Goal: Information Seeking & Learning: Learn about a topic

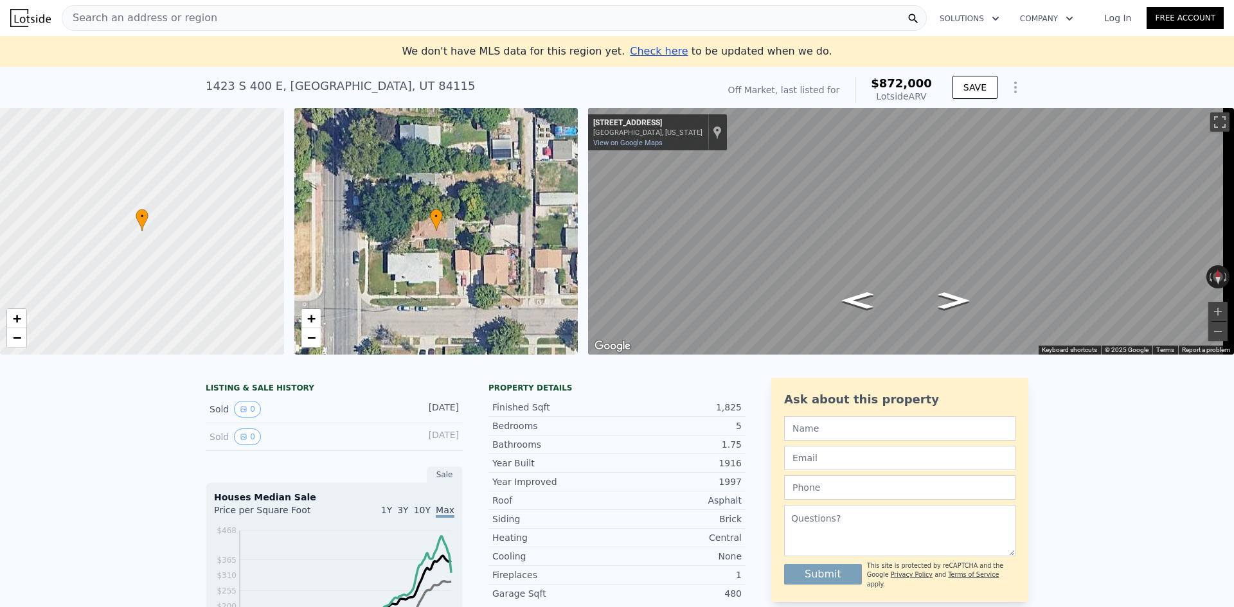
click at [30, 21] on img at bounding box center [30, 18] width 40 height 18
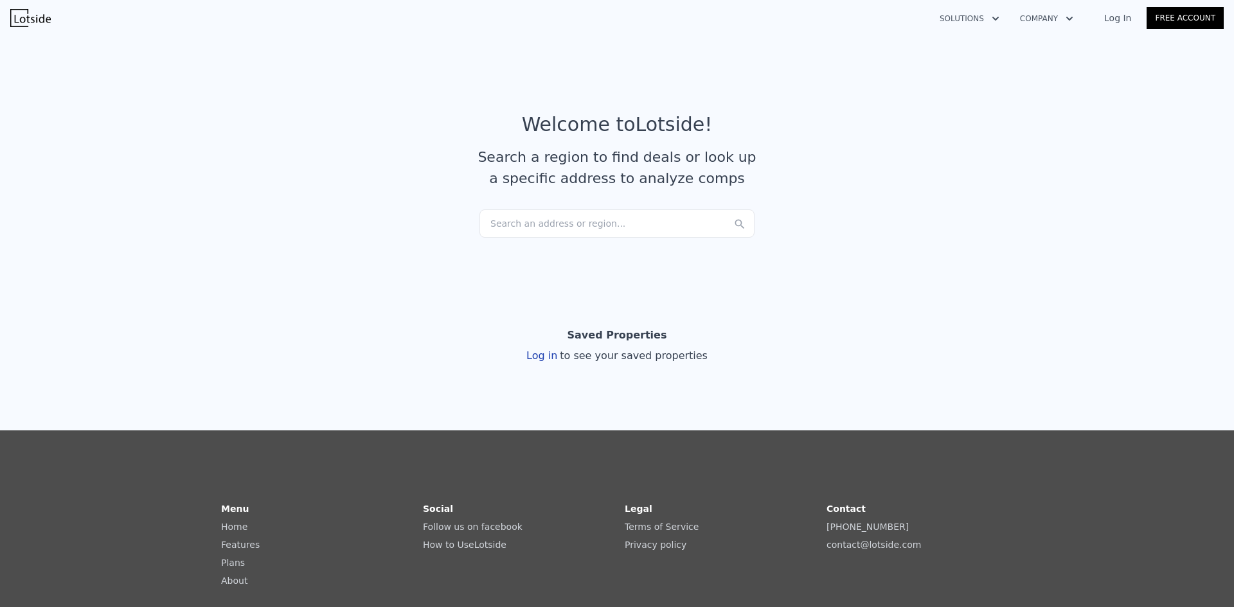
click at [600, 228] on div "Search an address or region..." at bounding box center [616, 224] width 275 height 28
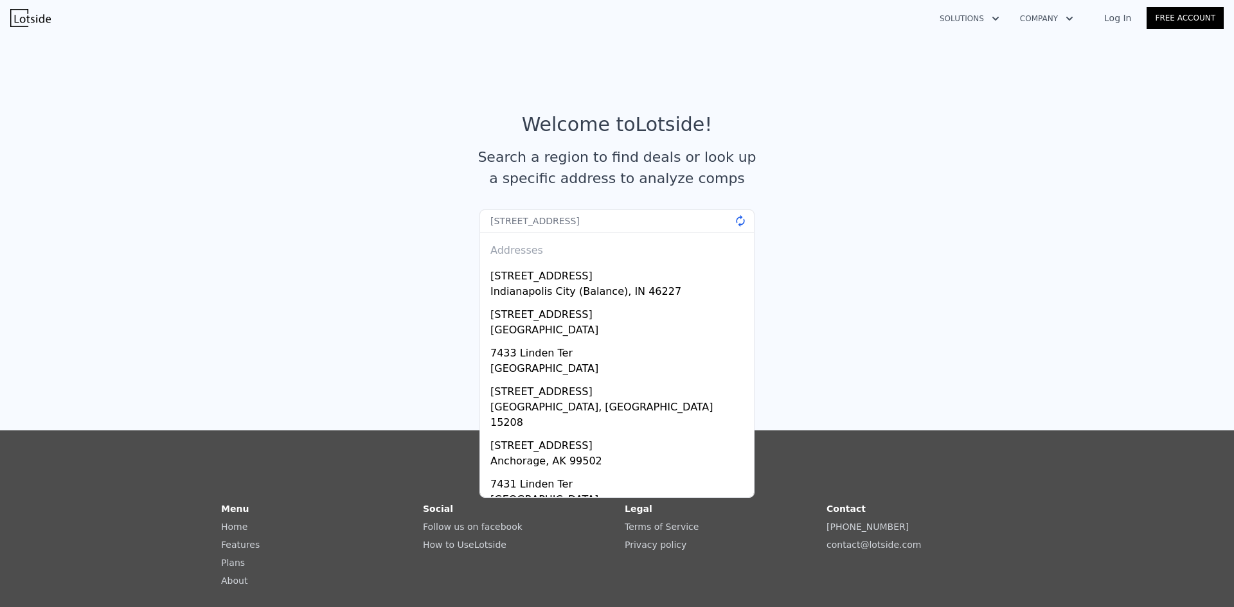
type input "[STREET_ADDRESS][US_STATE]"
click at [624, 212] on input "[STREET_ADDRESS][US_STATE]" at bounding box center [616, 221] width 275 height 23
click at [620, 221] on input "[STREET_ADDRESS][US_STATE]" at bounding box center [616, 221] width 275 height 23
click at [934, 159] on article "Welcome to Lotside ! Search a region to find deals or look up a specific addres…" at bounding box center [617, 161] width 823 height 96
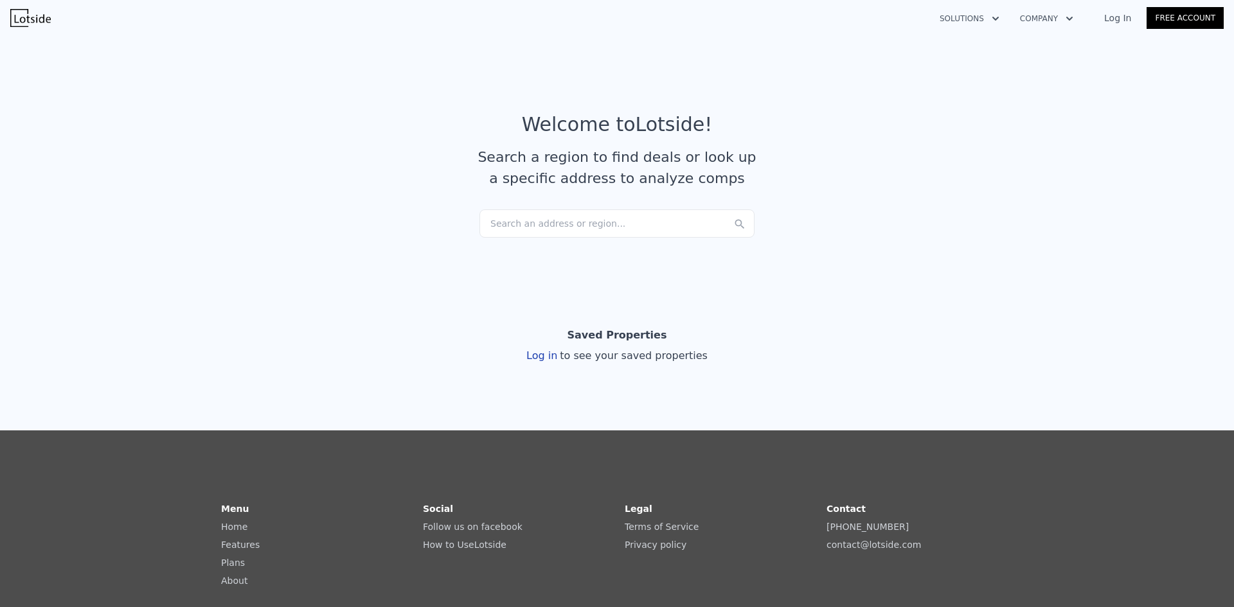
click at [624, 213] on div "Search an address or region..." at bounding box center [616, 224] width 275 height 28
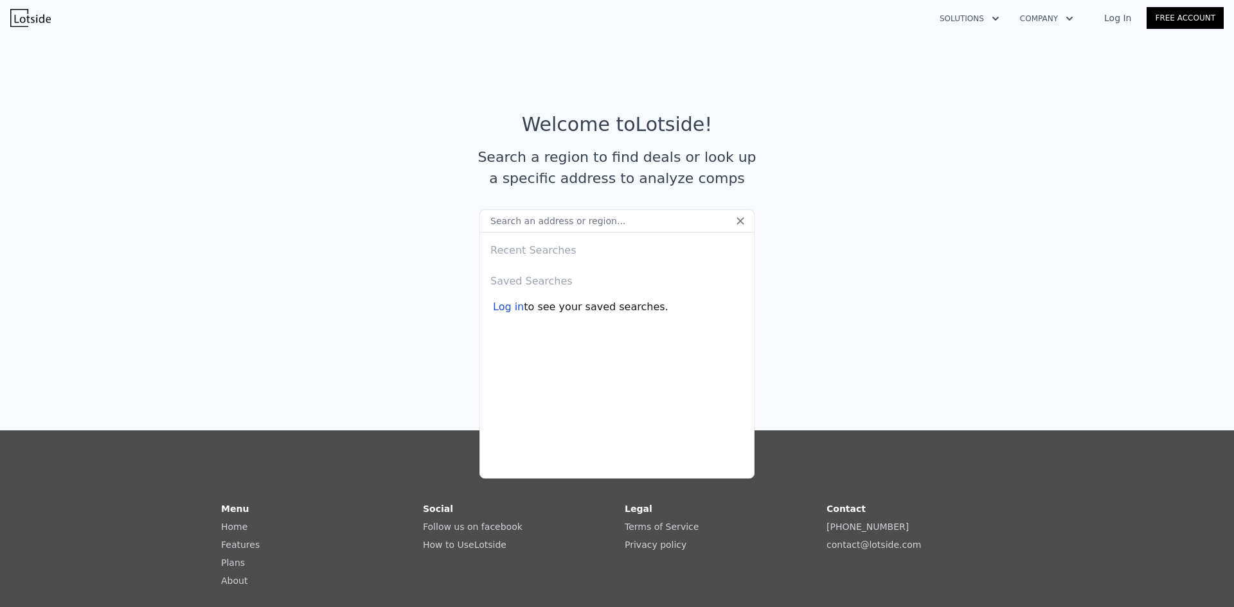
click at [603, 219] on input "text" at bounding box center [616, 221] width 275 height 23
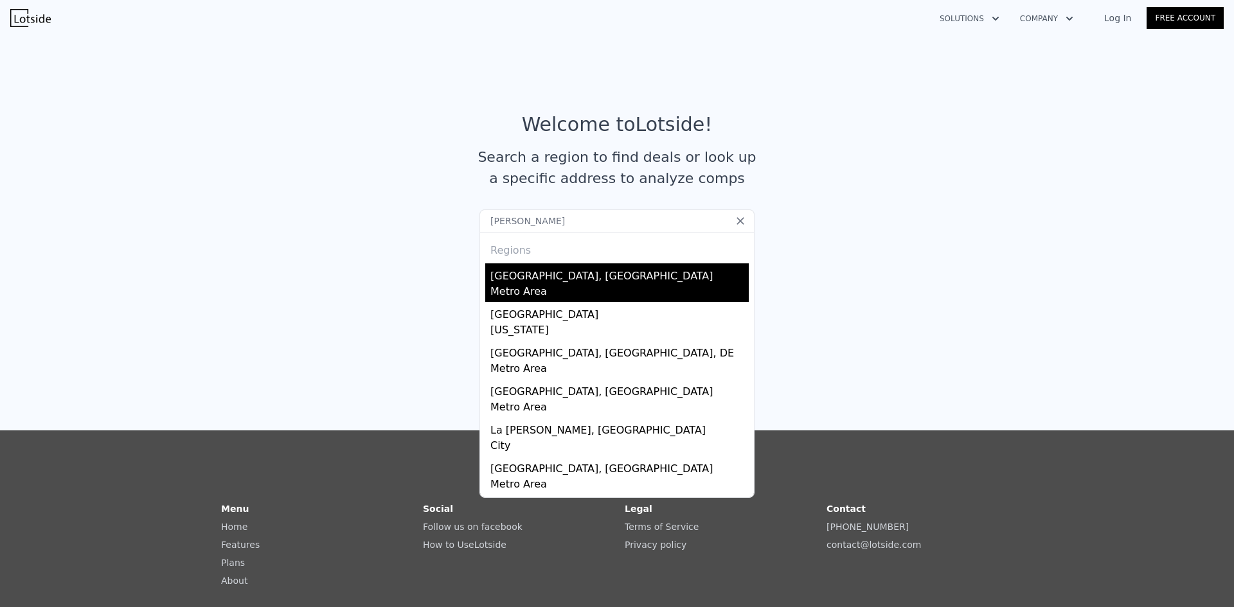
type input "[PERSON_NAME]"
click at [540, 271] on div "[GEOGRAPHIC_DATA], [GEOGRAPHIC_DATA]" at bounding box center [619, 273] width 258 height 21
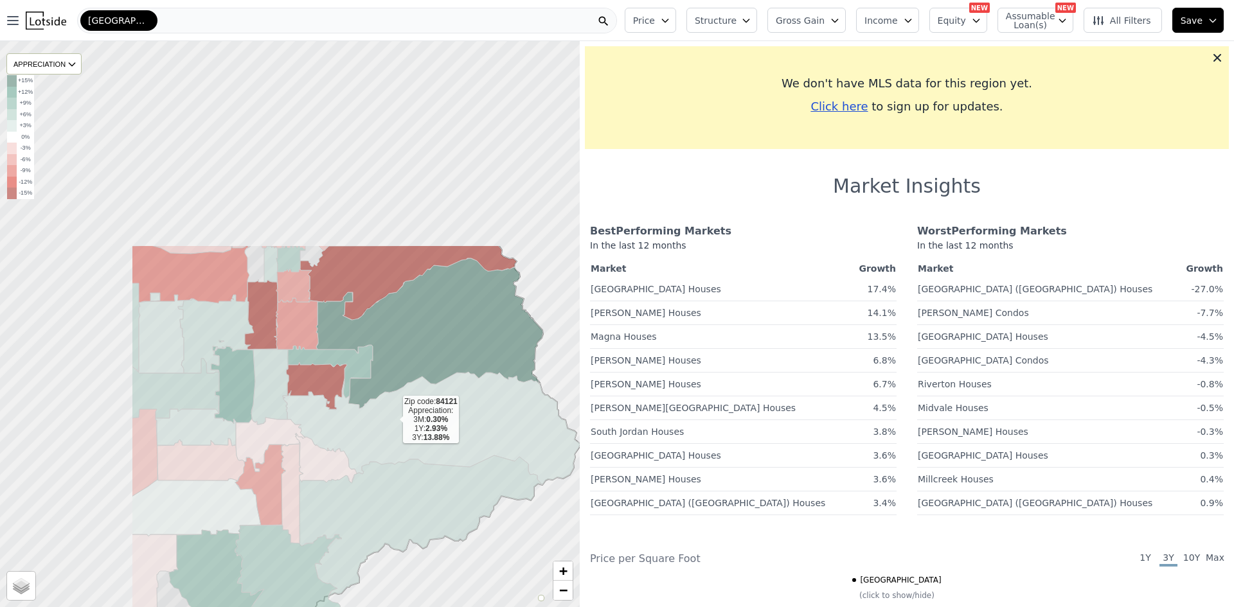
drag, startPoint x: 192, startPoint y: 158, endPoint x: 407, endPoint y: 416, distance: 335.9
click at [408, 420] on icon at bounding box center [432, 428] width 298 height 113
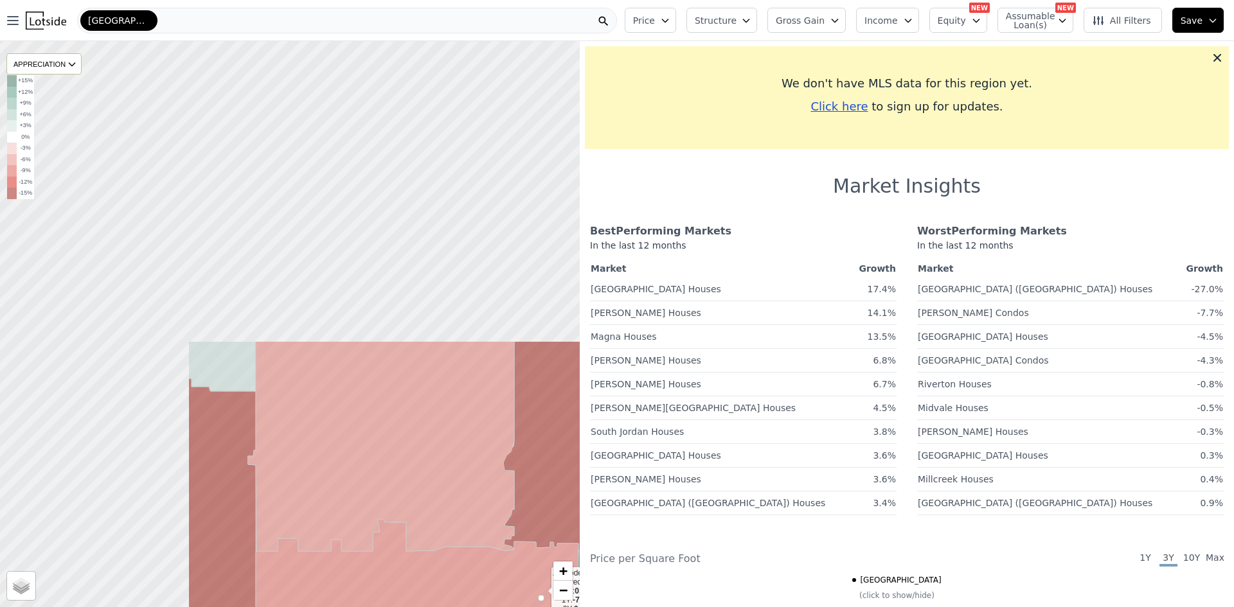
drag, startPoint x: 294, startPoint y: 233, endPoint x: 540, endPoint y: 591, distance: 434.2
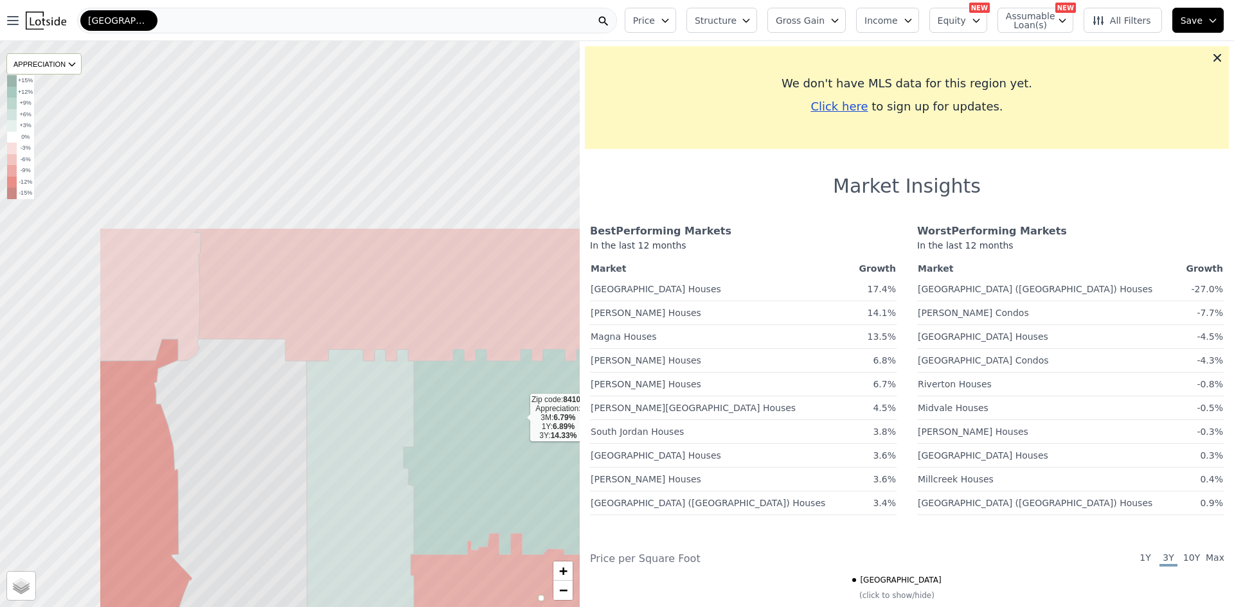
drag, startPoint x: 361, startPoint y: 173, endPoint x: 519, endPoint y: 417, distance: 290.9
click at [519, 417] on icon at bounding box center [519, 452] width 231 height 205
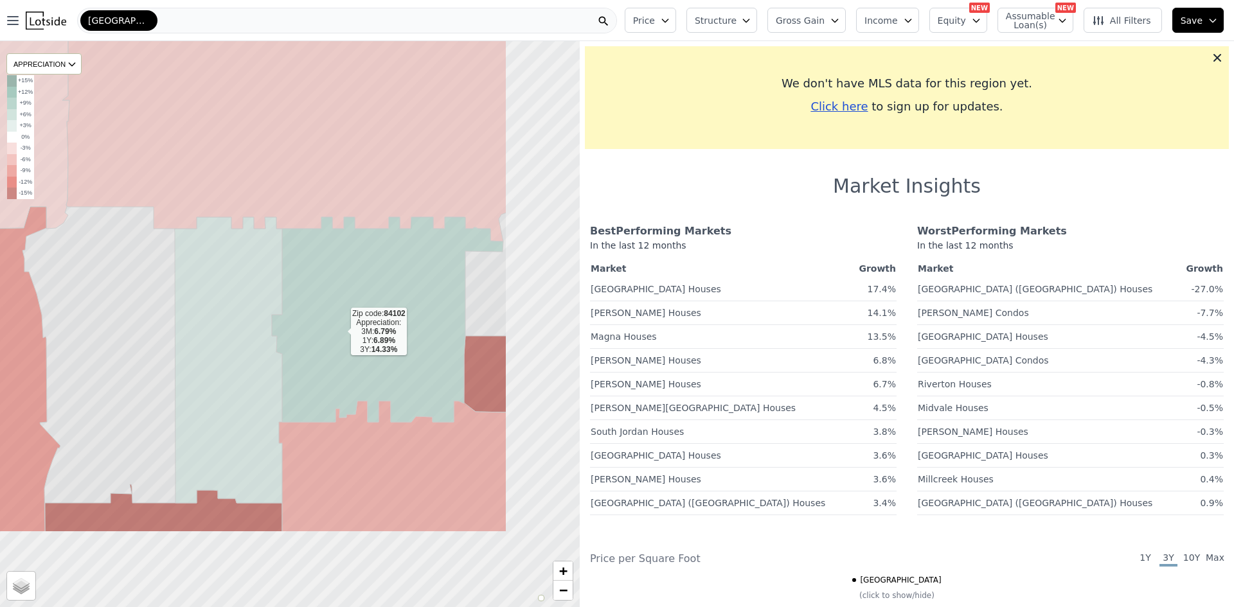
drag, startPoint x: 454, startPoint y: 450, endPoint x: 341, endPoint y: 333, distance: 162.7
click at [341, 333] on icon at bounding box center [387, 319] width 231 height 205
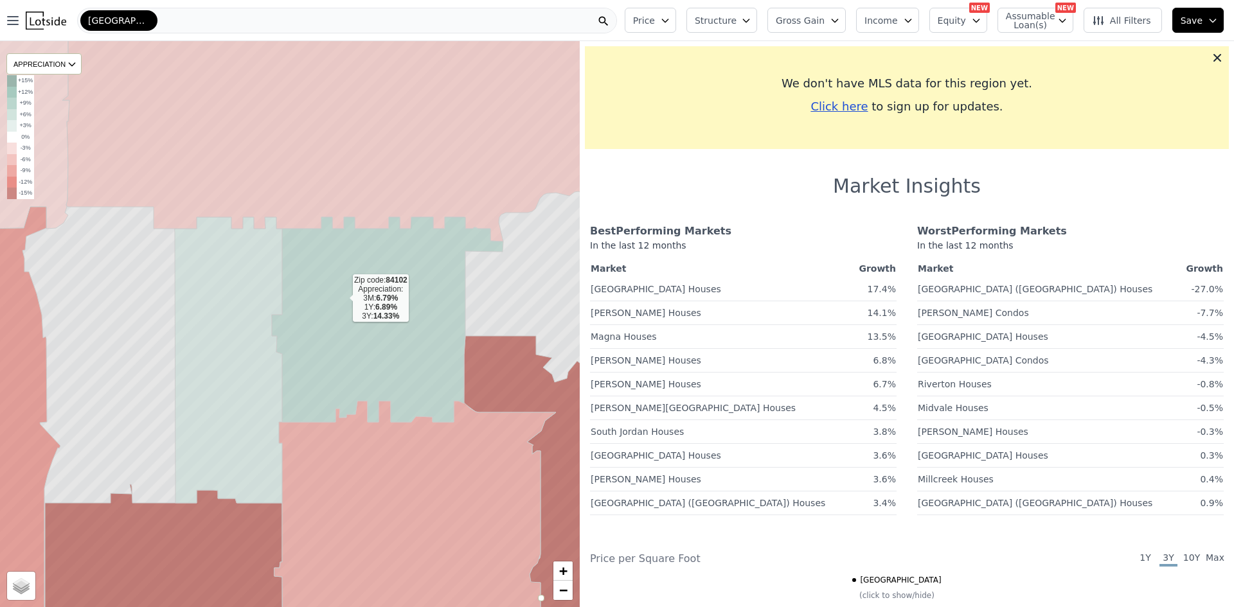
click at [343, 298] on icon at bounding box center [387, 319] width 231 height 205
click at [407, 306] on icon at bounding box center [387, 319] width 231 height 205
click at [364, 307] on icon at bounding box center [387, 319] width 231 height 205
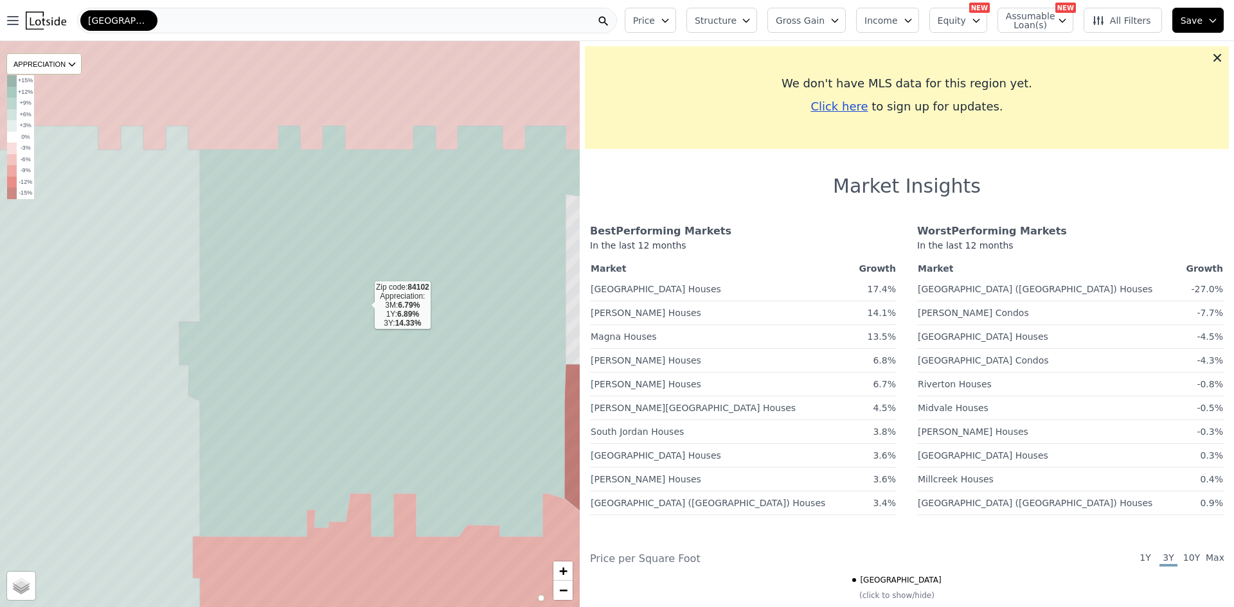
click at [364, 305] on icon at bounding box center [408, 331] width 459 height 411
click at [403, 296] on icon at bounding box center [408, 331] width 459 height 411
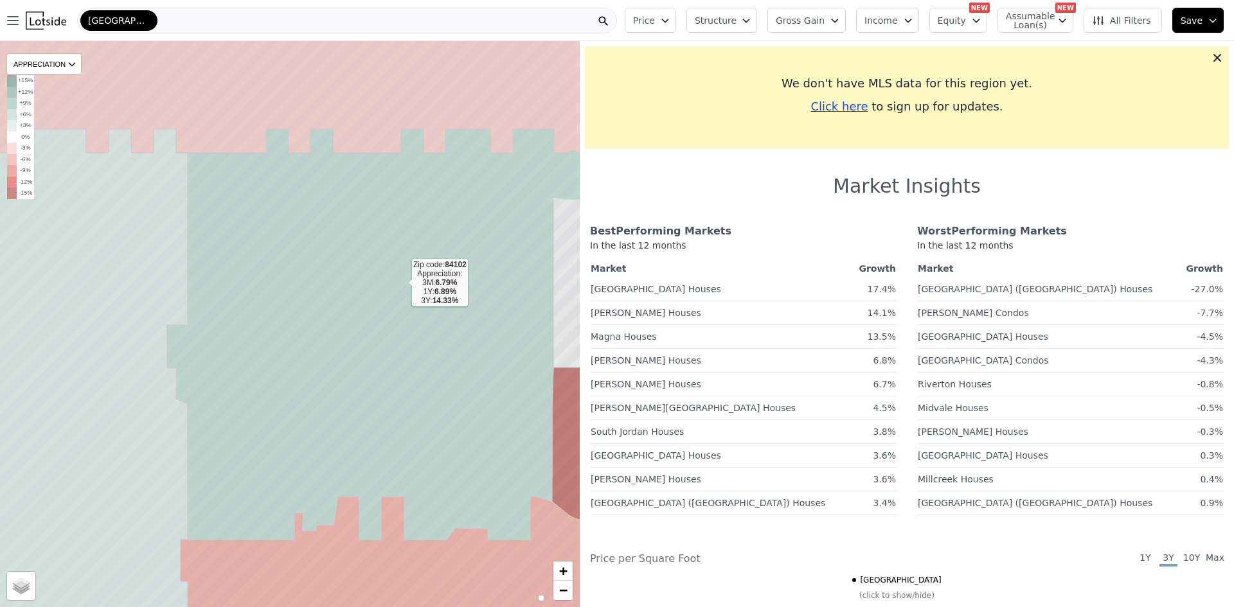
drag, startPoint x: 415, startPoint y: 280, endPoint x: 402, endPoint y: 283, distance: 12.6
click at [402, 283] on icon at bounding box center [396, 334] width 459 height 411
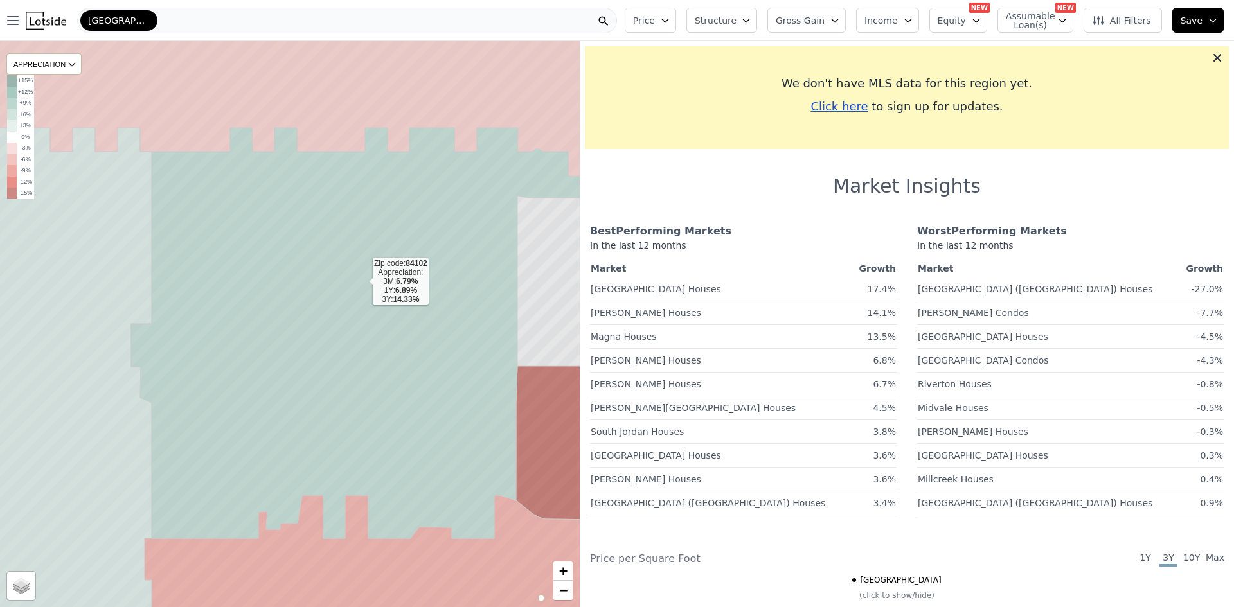
drag, startPoint x: 400, startPoint y: 283, endPoint x: 362, endPoint y: 281, distance: 37.3
click at [362, 281] on icon at bounding box center [362, 333] width 463 height 411
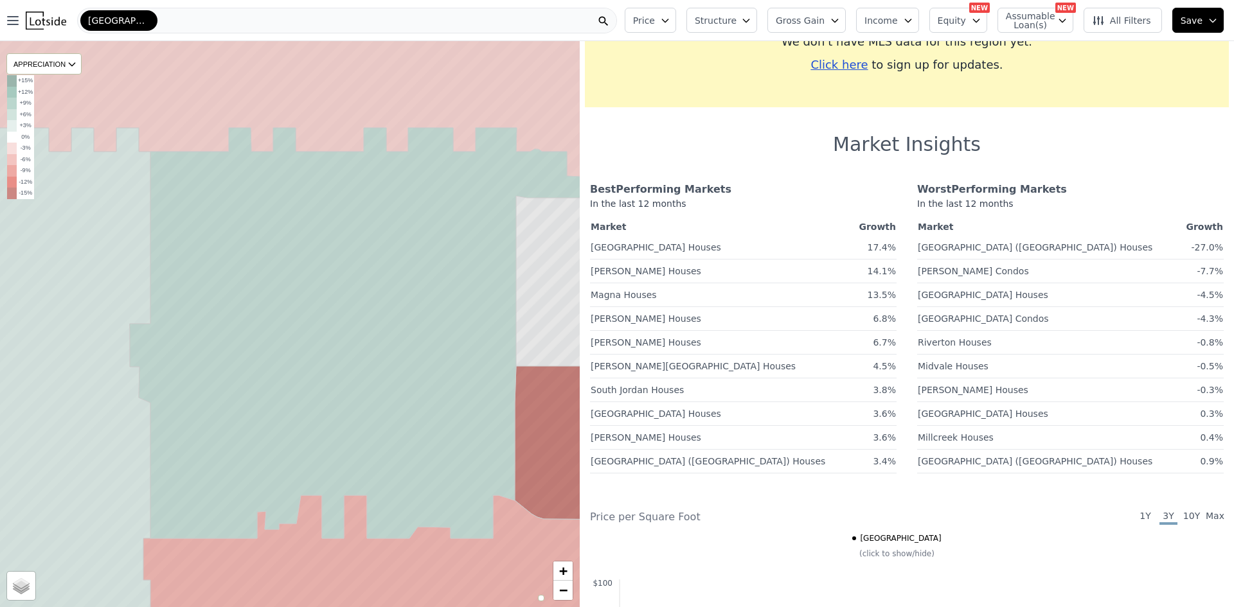
scroll to position [64, 0]
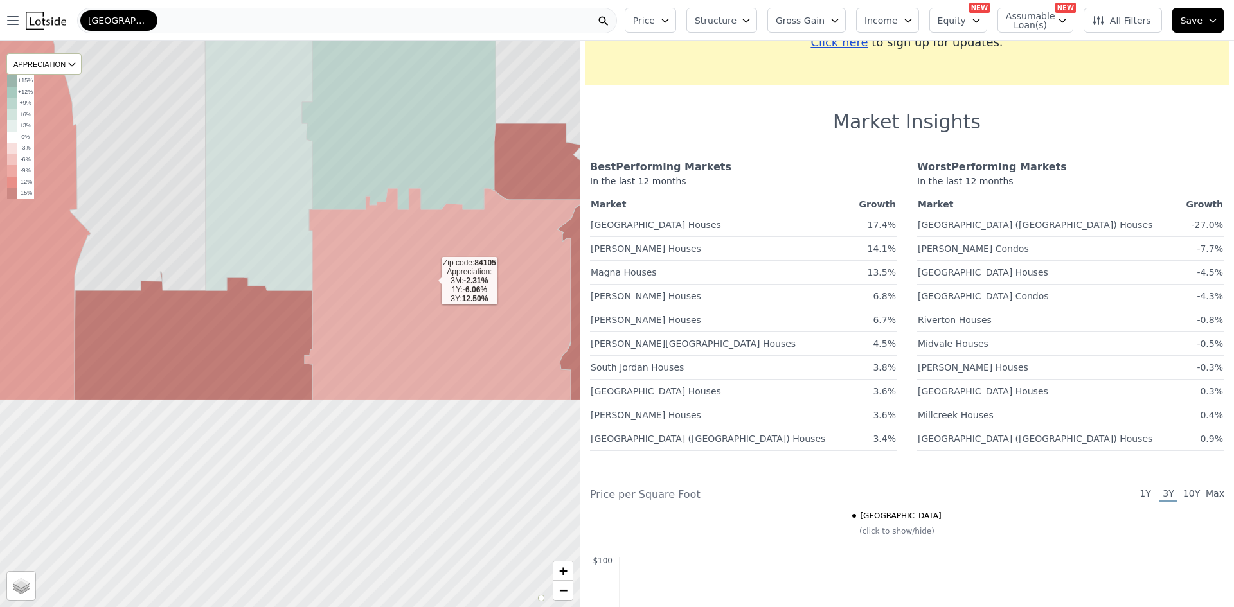
drag, startPoint x: 409, startPoint y: 546, endPoint x: 431, endPoint y: 281, distance: 265.0
click at [431, 281] on icon at bounding box center [445, 294] width 281 height 212
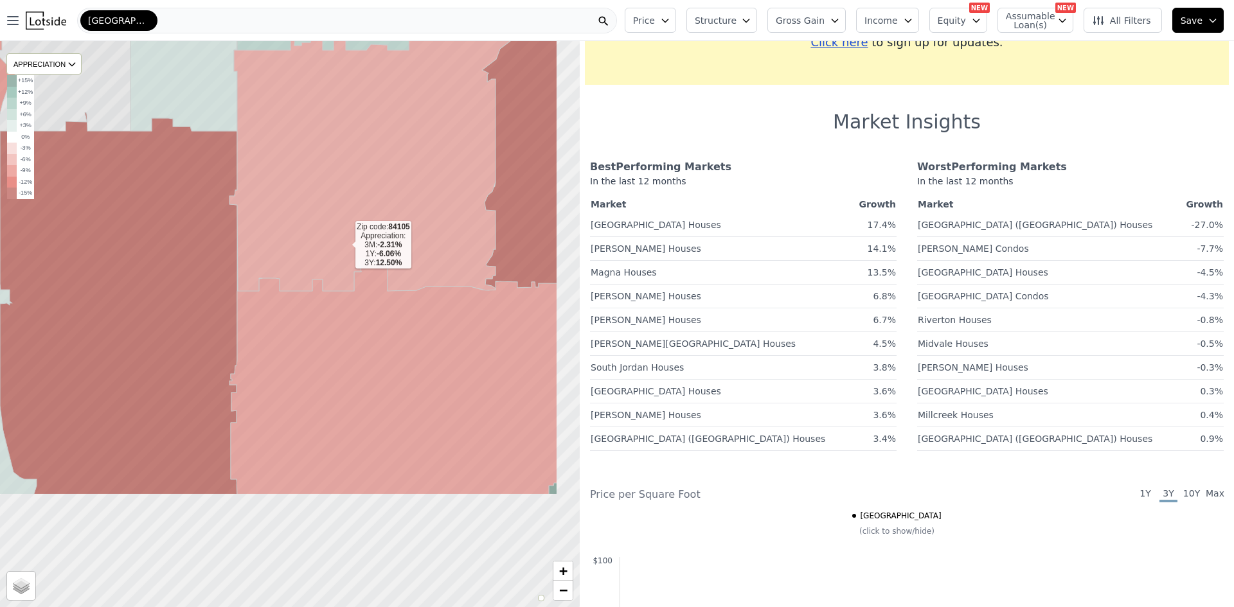
drag, startPoint x: 434, startPoint y: 327, endPoint x: 317, endPoint y: 260, distance: 134.5
click at [317, 260] on icon at bounding box center [369, 160] width 281 height 262
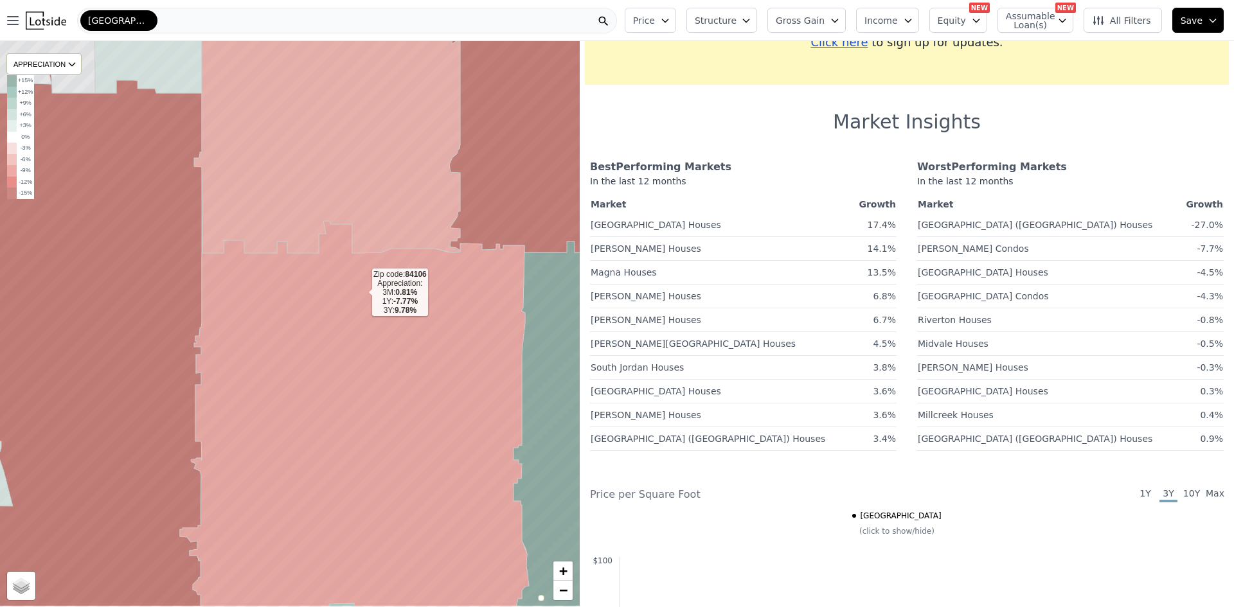
drag, startPoint x: 362, startPoint y: 335, endPoint x: 362, endPoint y: 287, distance: 47.6
click at [362, 287] on icon at bounding box center [354, 414] width 349 height 386
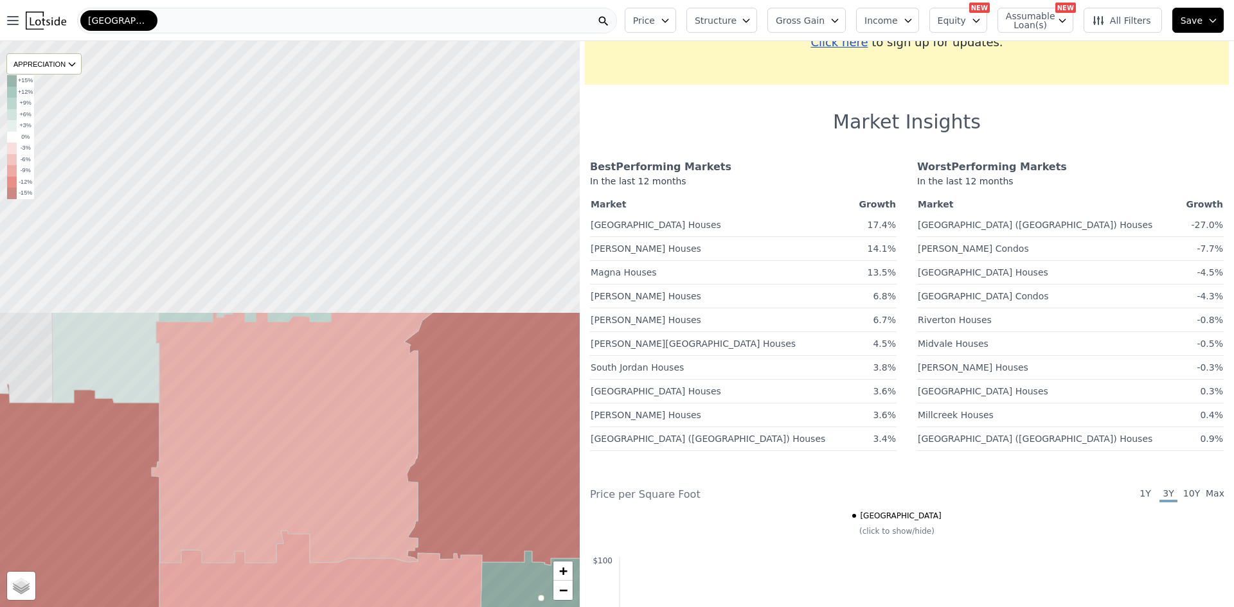
drag, startPoint x: 334, startPoint y: 403, endPoint x: 320, endPoint y: 578, distance: 176.0
click at [320, 563] on icon at bounding box center [292, 437] width 281 height 251
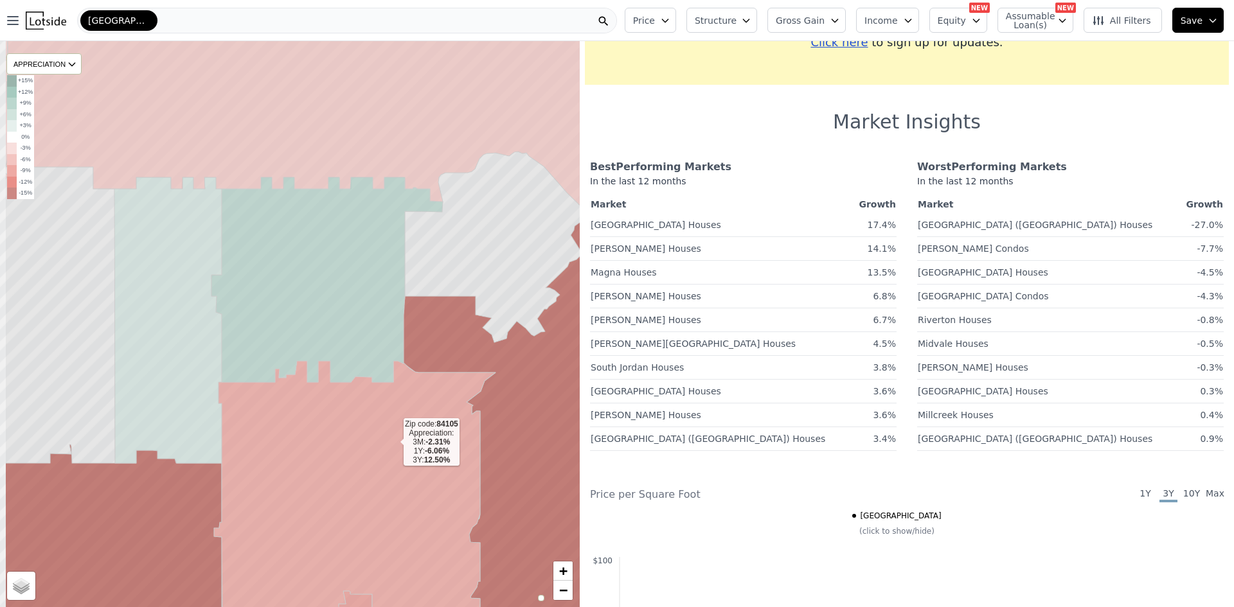
drag, startPoint x: 329, startPoint y: 404, endPoint x: 393, endPoint y: 442, distance: 74.1
click at [393, 442] on icon at bounding box center [354, 492] width 281 height 262
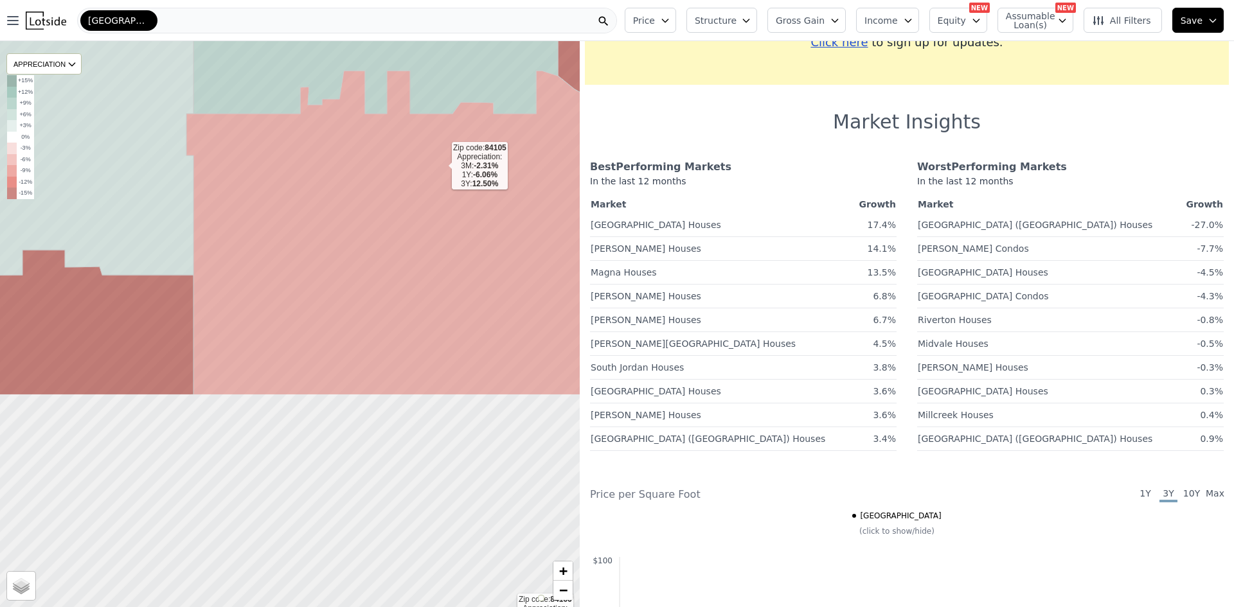
drag, startPoint x: 439, startPoint y: 330, endPoint x: 441, endPoint y: 166, distance: 163.3
click at [441, 166] on icon at bounding box center [413, 233] width 454 height 325
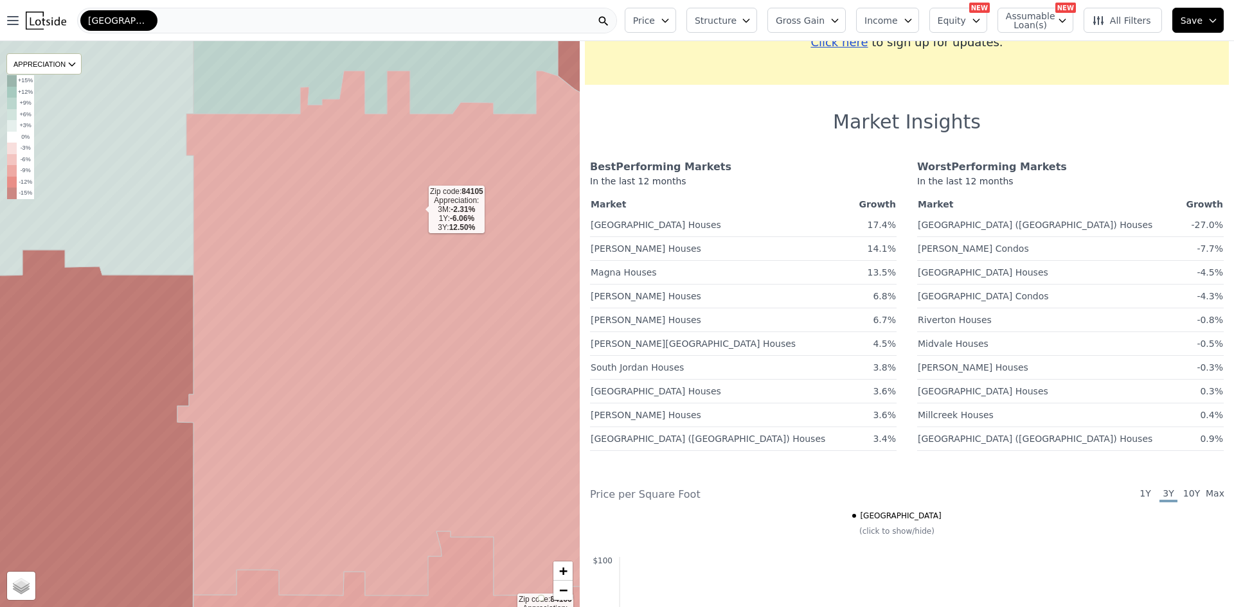
click at [418, 210] on icon at bounding box center [407, 333] width 461 height 525
click at [376, 367] on icon at bounding box center [407, 333] width 461 height 525
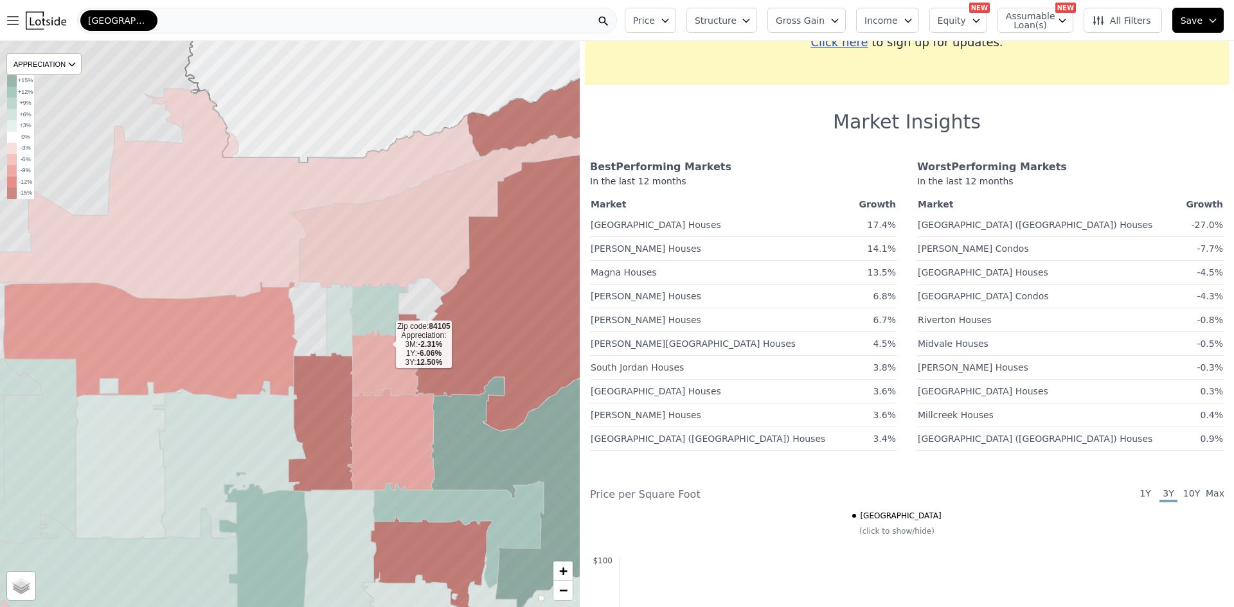
click at [386, 344] on icon at bounding box center [386, 363] width 70 height 66
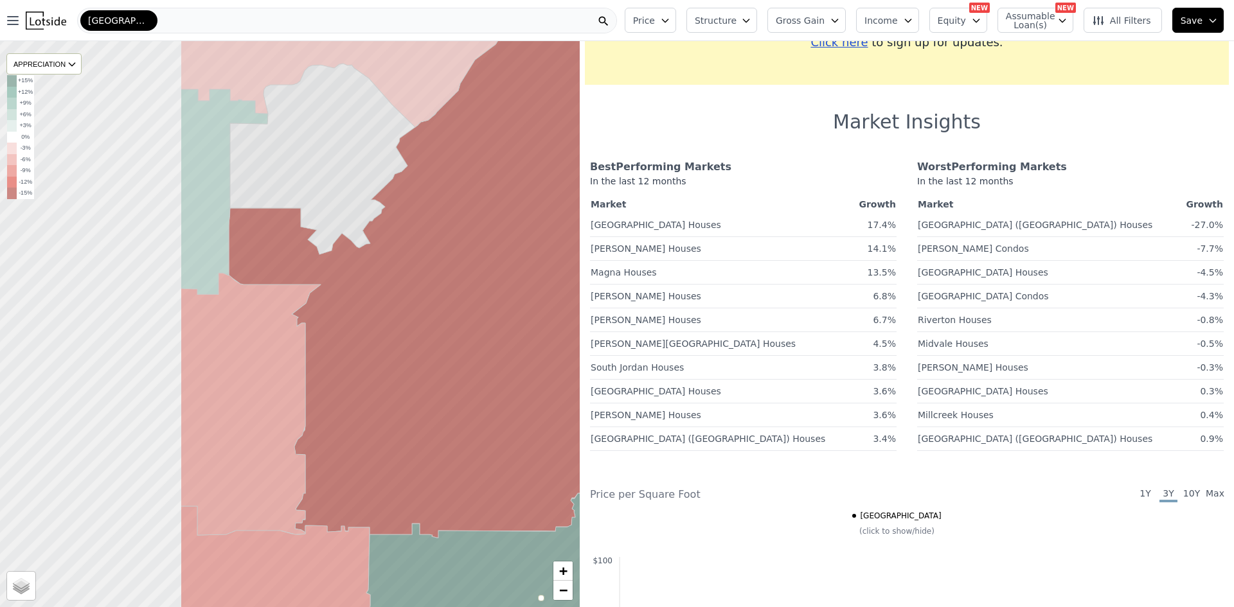
drag, startPoint x: 335, startPoint y: 361, endPoint x: 574, endPoint y: 361, distance: 239.1
click at [574, 361] on icon at bounding box center [553, 325] width 648 height 681
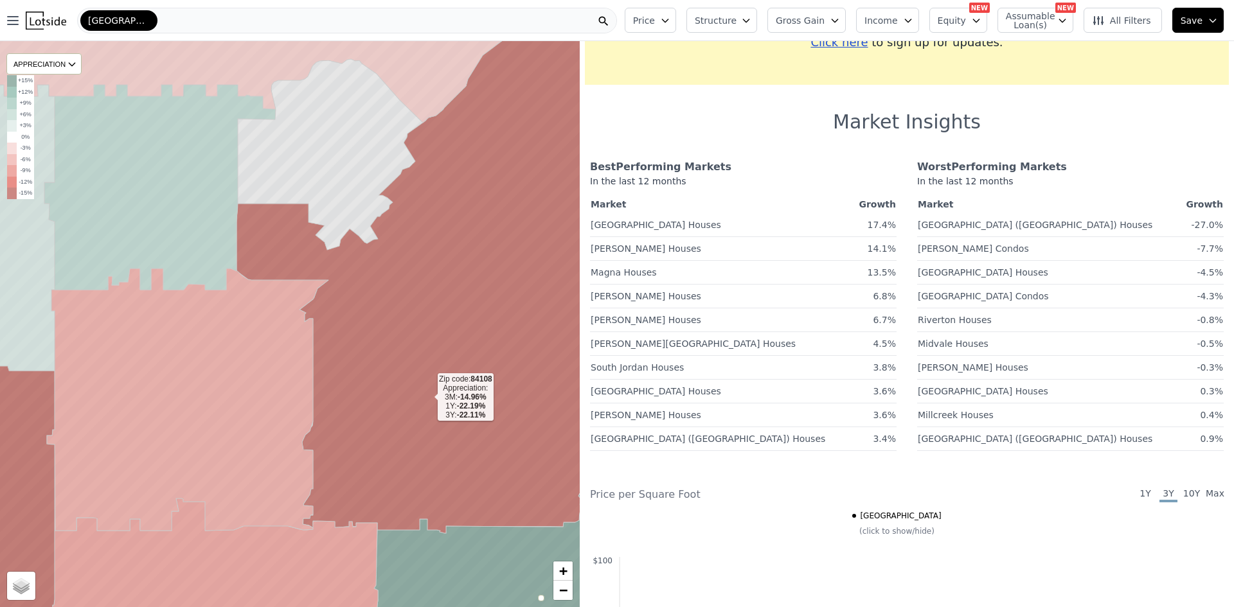
drag, startPoint x: 412, startPoint y: 405, endPoint x: 499, endPoint y: 384, distance: 89.3
click at [499, 384] on icon at bounding box center [440, 320] width 409 height 681
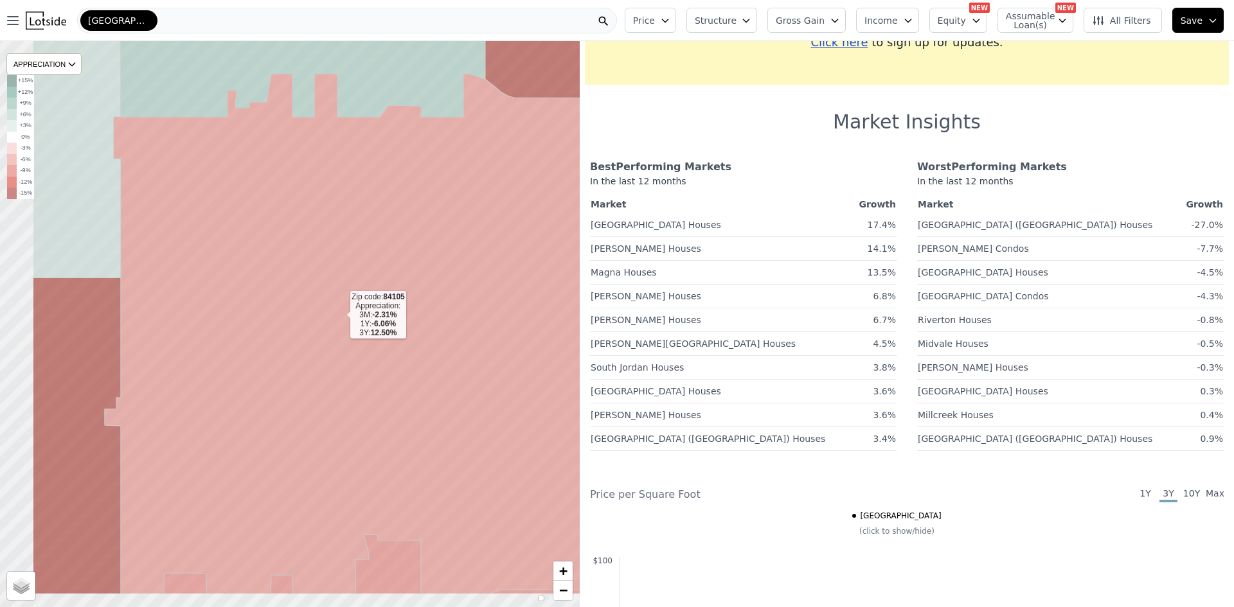
drag, startPoint x: 248, startPoint y: 386, endPoint x: 339, endPoint y: 316, distance: 115.0
click at [339, 316] on icon at bounding box center [387, 334] width 564 height 521
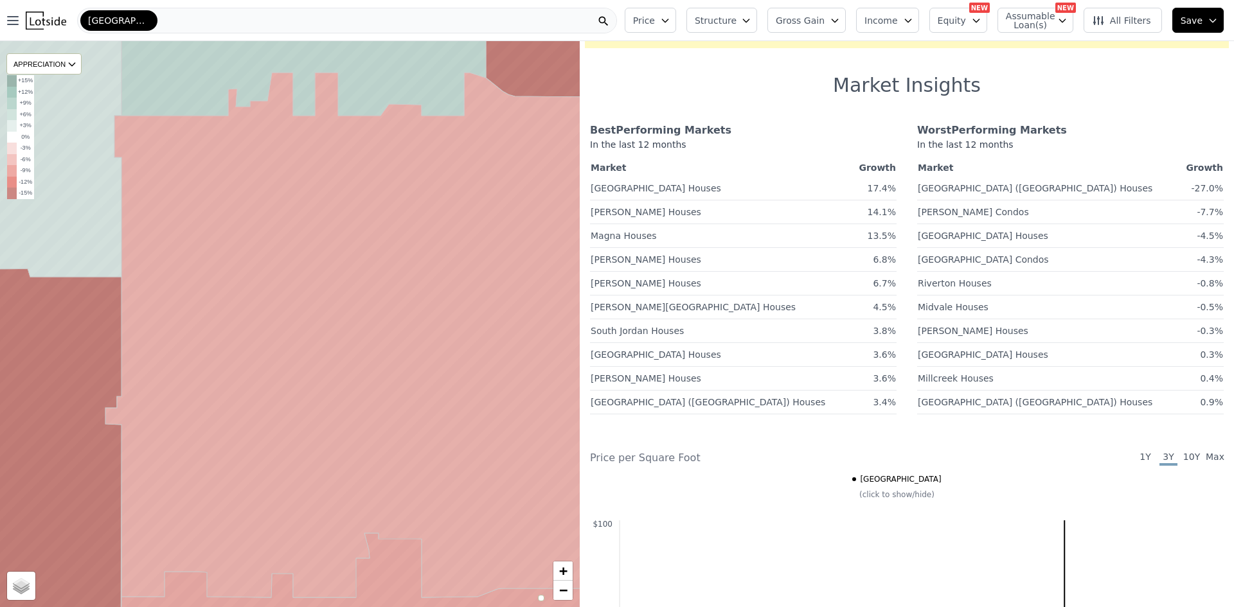
scroll to position [0, 0]
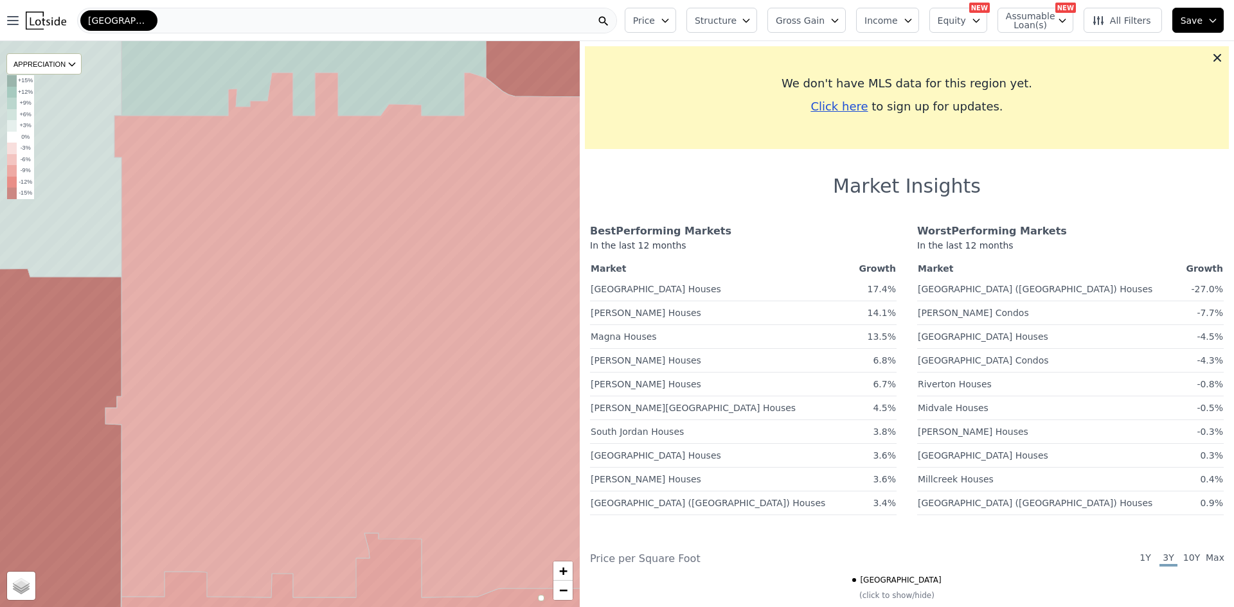
click at [286, 32] on div "[GEOGRAPHIC_DATA]" at bounding box center [347, 21] width 540 height 26
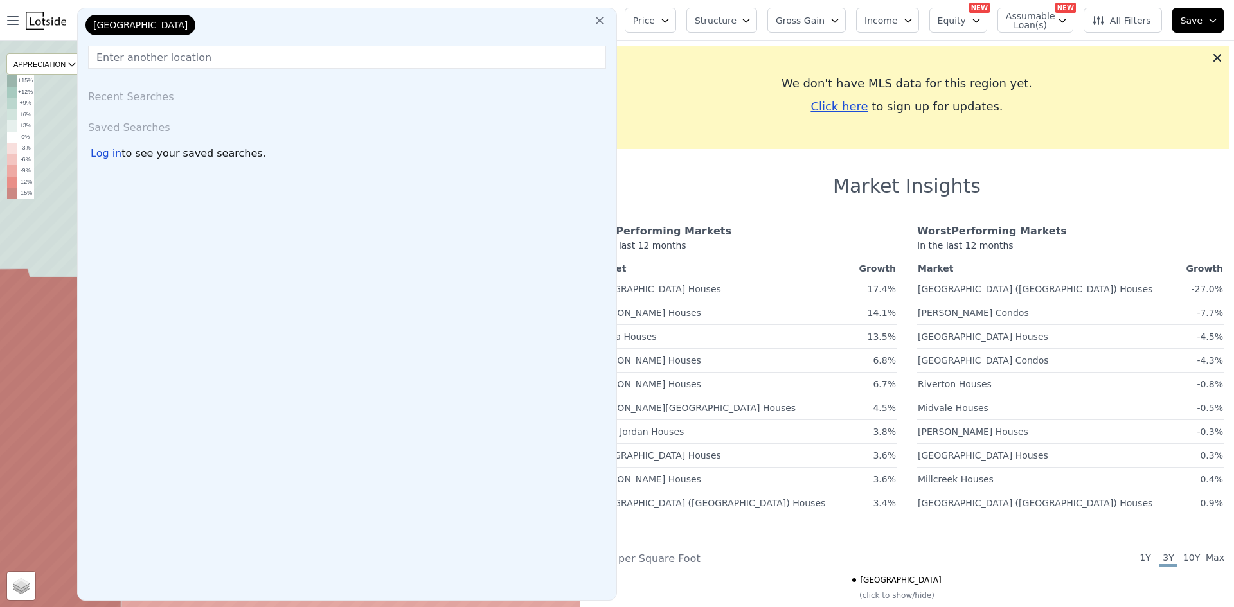
click at [289, 24] on div "[GEOGRAPHIC_DATA]" at bounding box center [347, 28] width 528 height 26
click at [670, 22] on icon "button" at bounding box center [665, 20] width 10 height 10
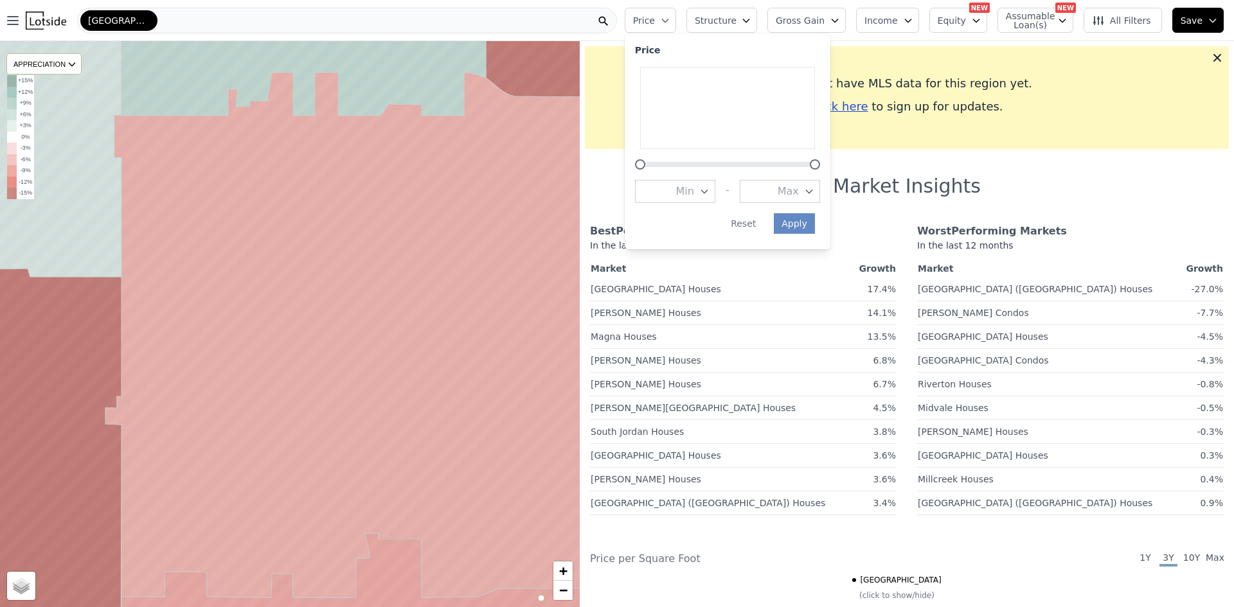
click at [670, 22] on icon "button" at bounding box center [665, 20] width 10 height 10
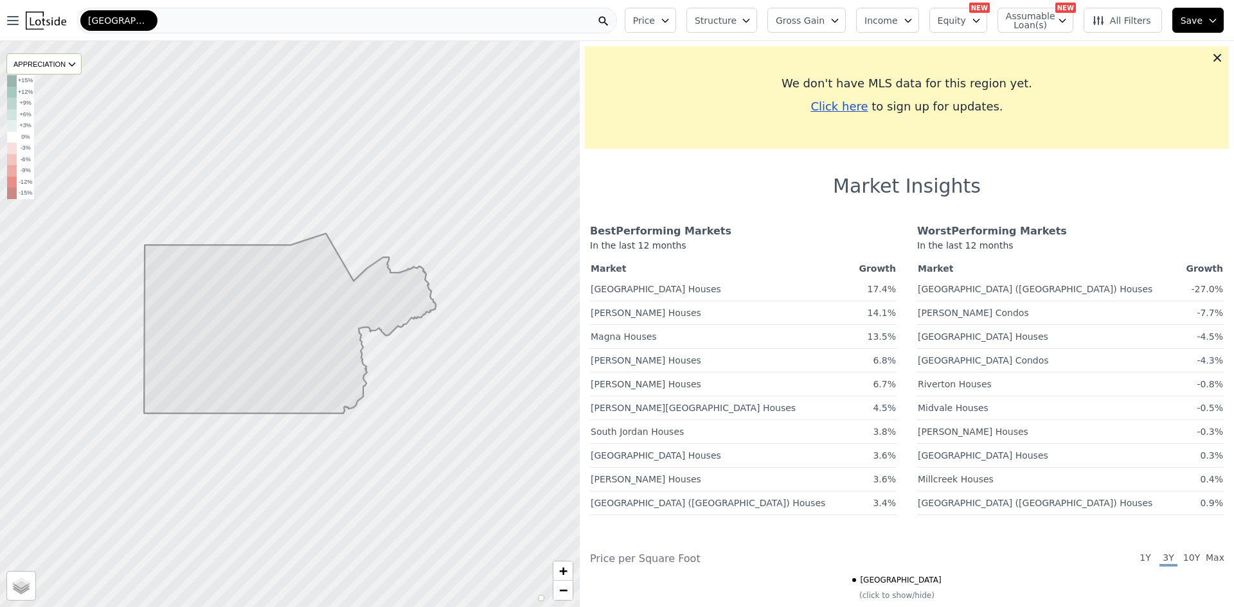
click at [720, 23] on span "Structure" at bounding box center [715, 20] width 41 height 13
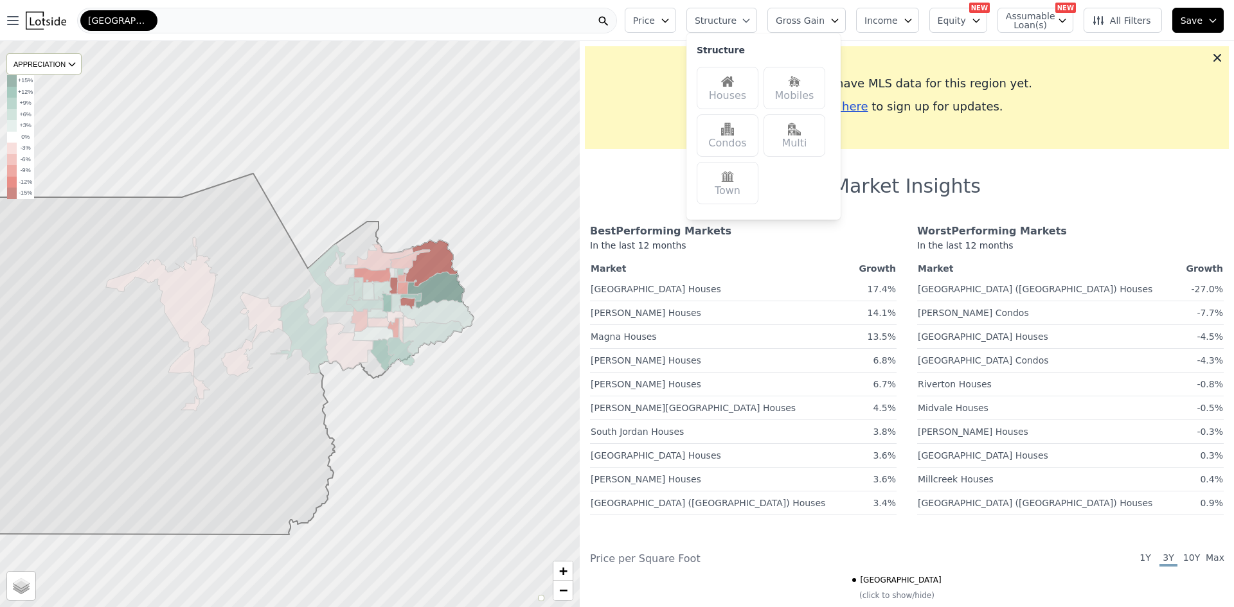
click at [728, 90] on div "Houses" at bounding box center [728, 88] width 62 height 42
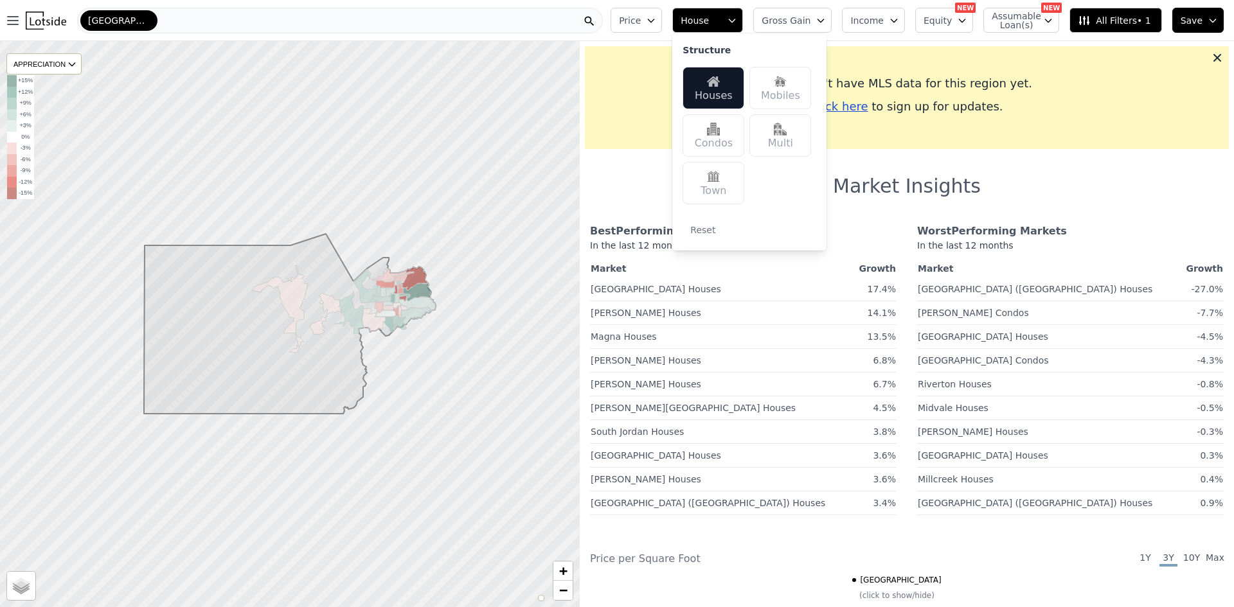
click at [744, 98] on div "Houses" at bounding box center [713, 88] width 62 height 42
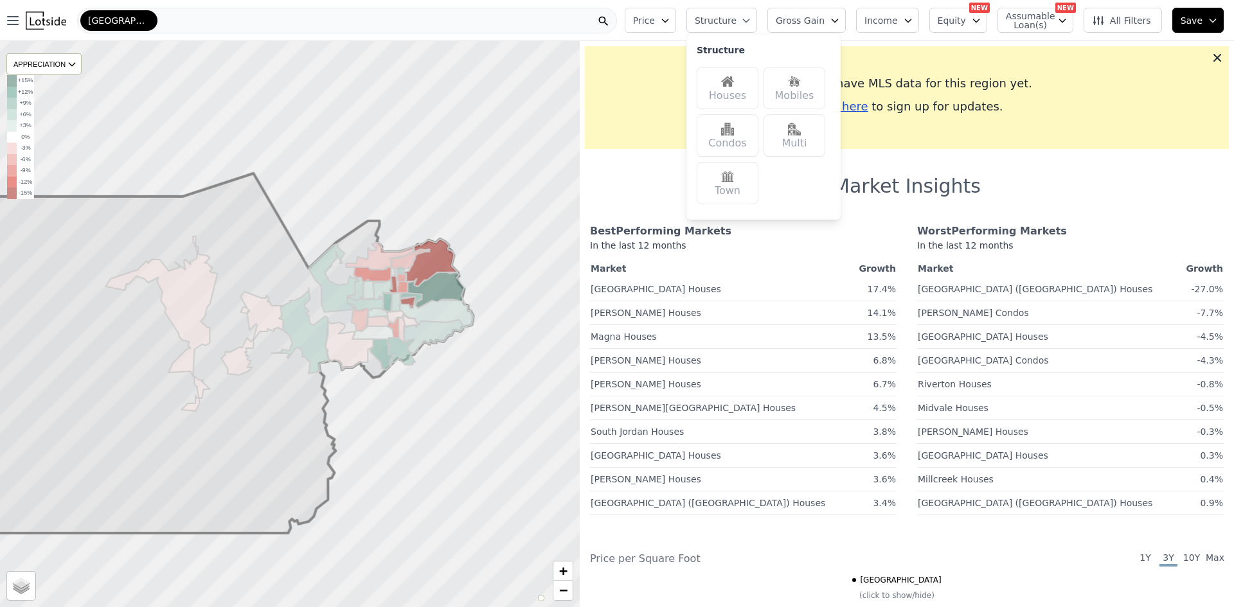
click at [726, 84] on div "Houses" at bounding box center [728, 88] width 62 height 42
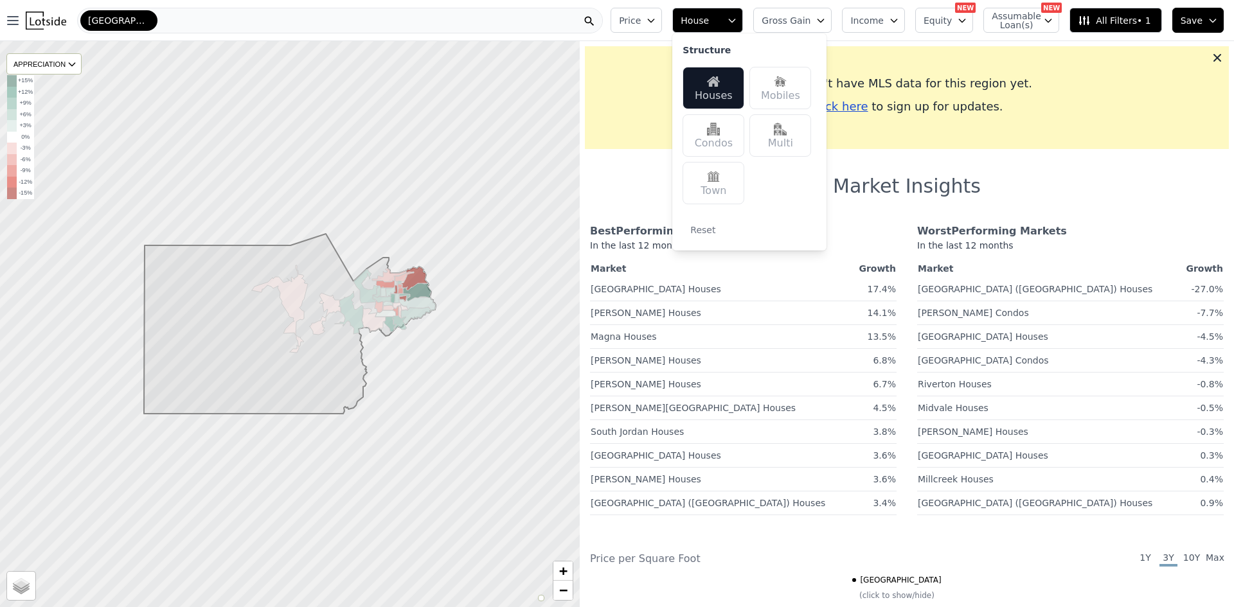
click at [233, 26] on div "[GEOGRAPHIC_DATA]" at bounding box center [340, 21] width 526 height 26
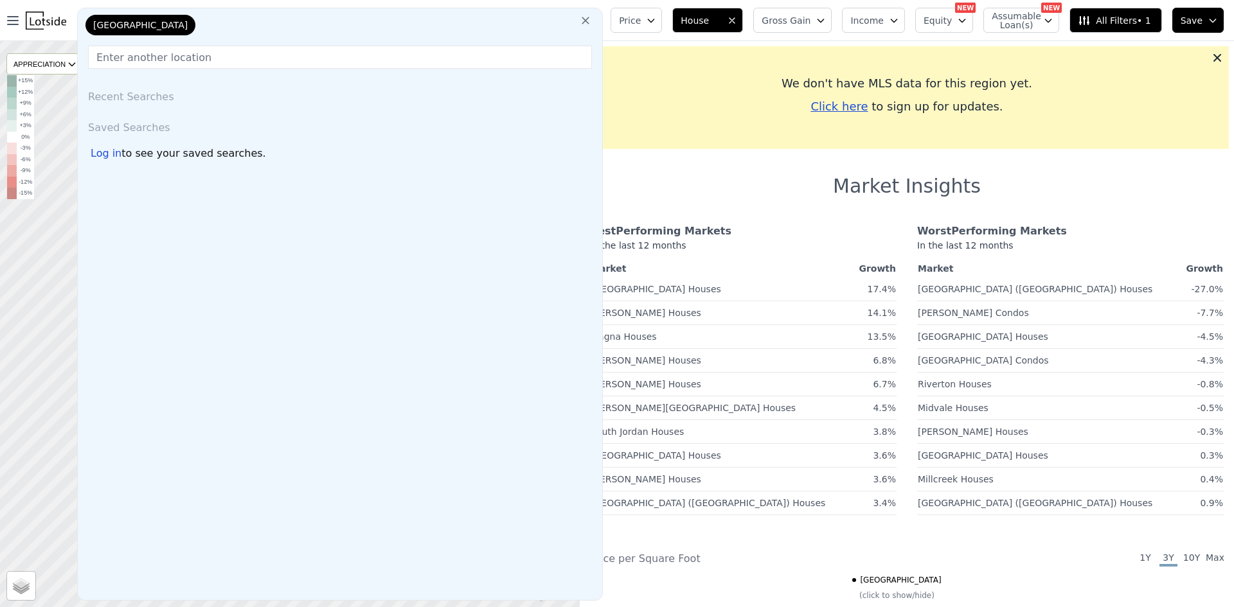
click at [157, 58] on input "text" at bounding box center [340, 57] width 504 height 23
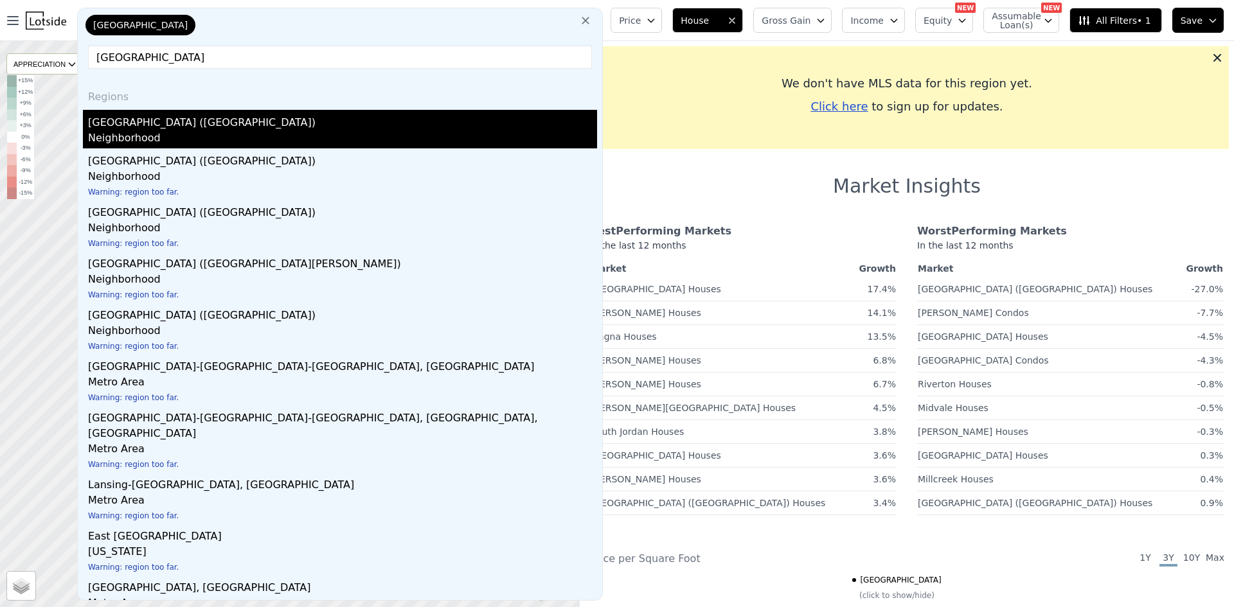
type input "[GEOGRAPHIC_DATA]"
click at [169, 136] on div "Neighborhood" at bounding box center [342, 139] width 509 height 18
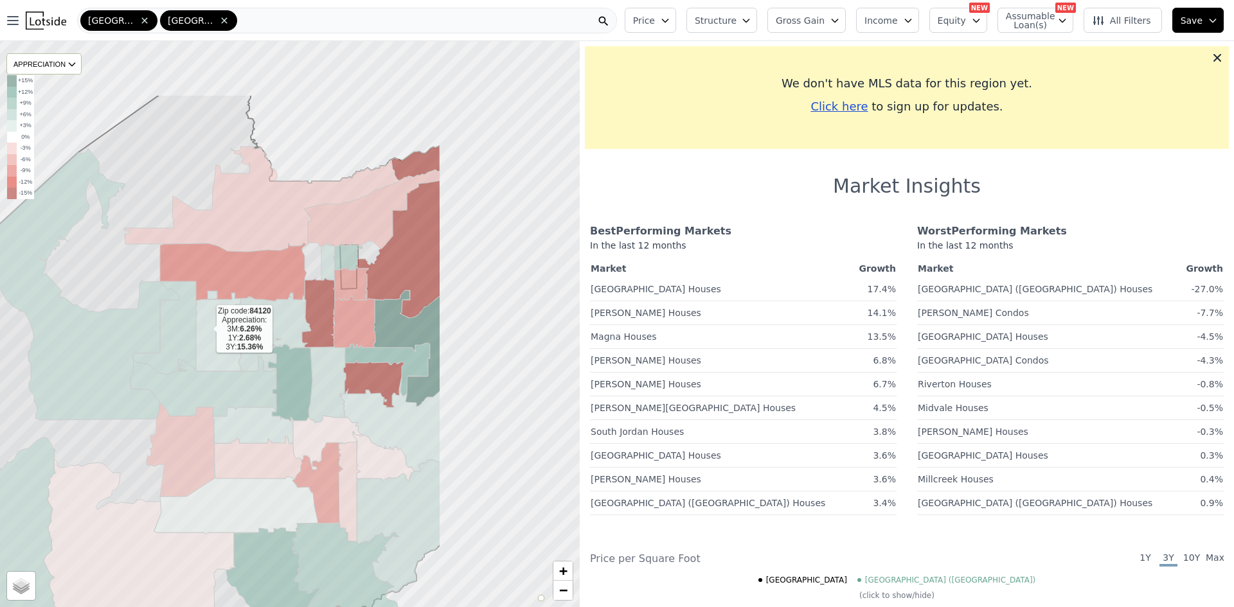
drag, startPoint x: 404, startPoint y: 217, endPoint x: 206, endPoint y: 328, distance: 227.0
click at [206, 328] on icon at bounding box center [222, 331] width 55 height 80
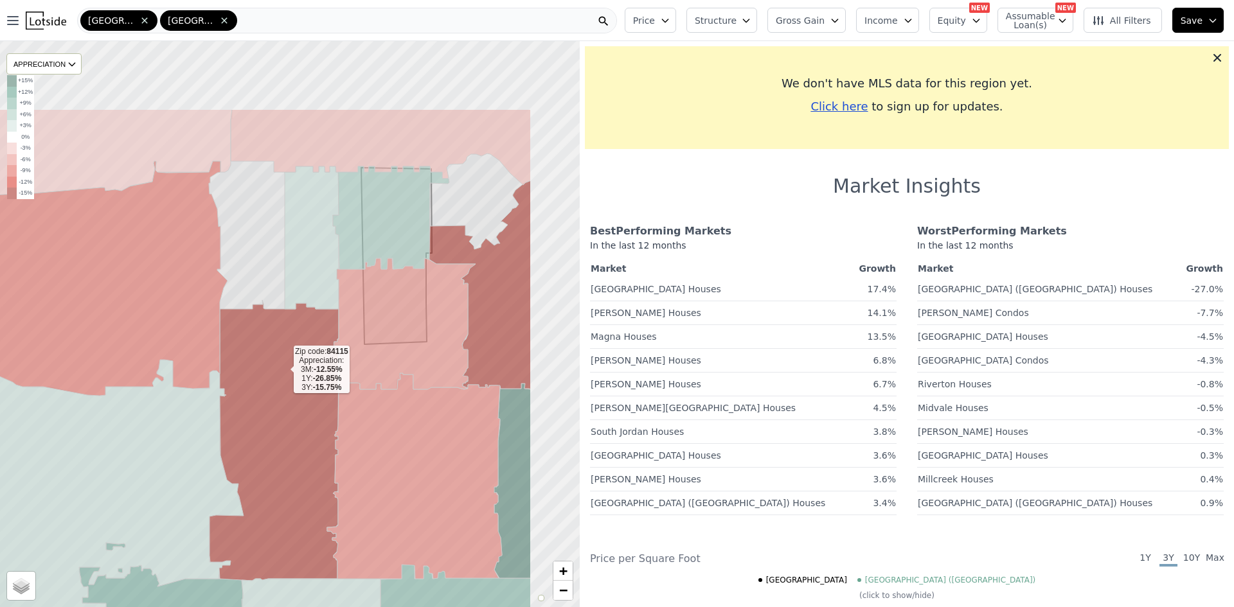
drag, startPoint x: 391, startPoint y: 244, endPoint x: 284, endPoint y: 369, distance: 165.0
click at [284, 369] on icon at bounding box center [274, 440] width 129 height 281
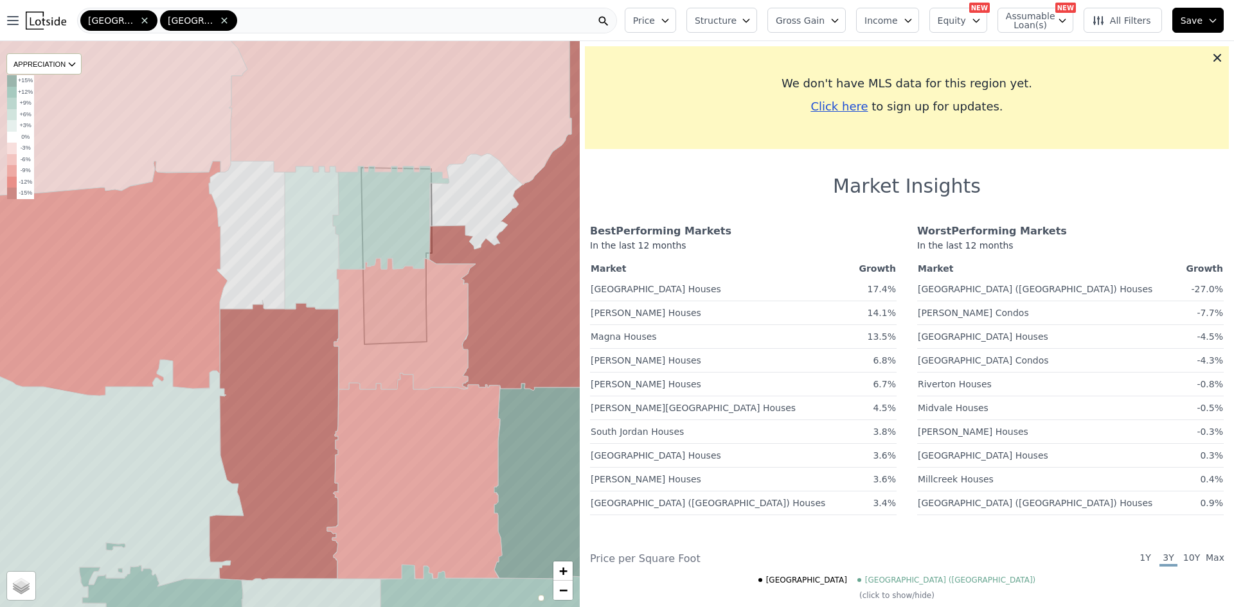
click at [1136, 554] on span "1Y" at bounding box center [1145, 558] width 18 height 15
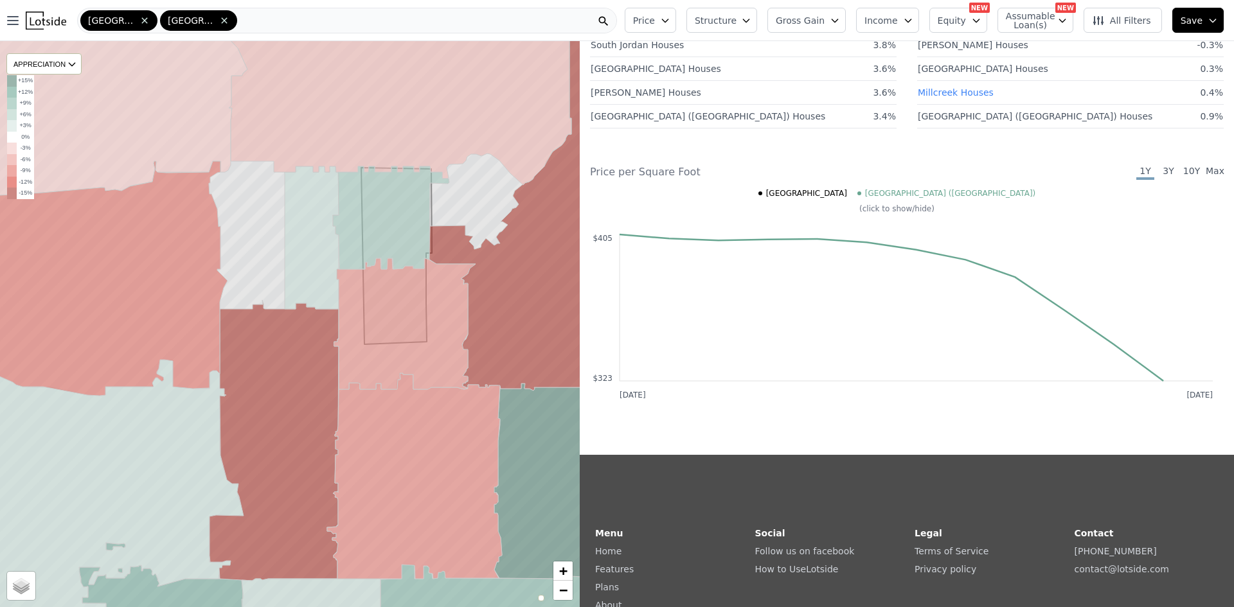
scroll to position [257, 0]
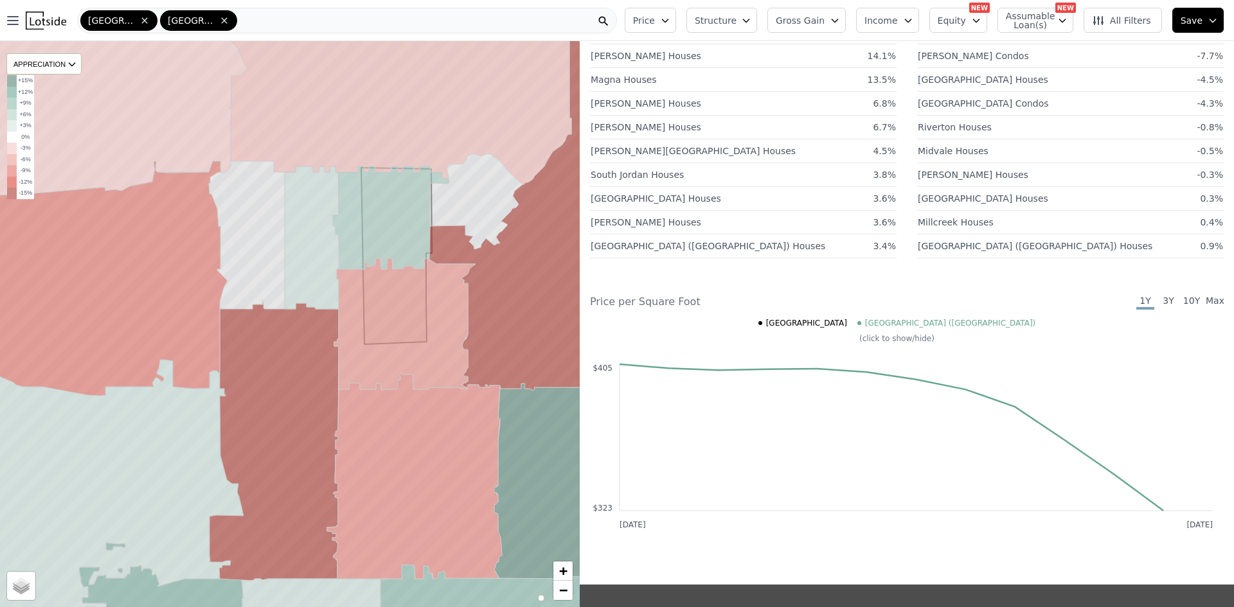
click at [1133, 291] on div "Market Insights Best Performing Markets In the last 12 months Market Growth [GE…" at bounding box center [907, 238] width 654 height 641
click at [1182, 305] on span "10Y" at bounding box center [1191, 301] width 18 height 15
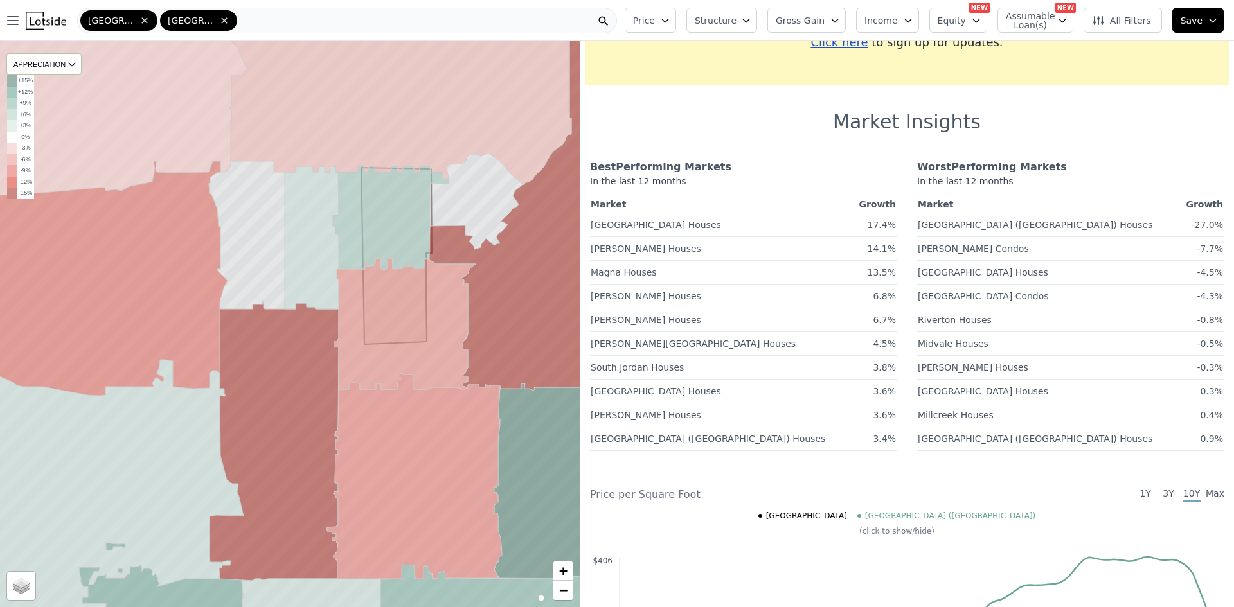
scroll to position [129, 0]
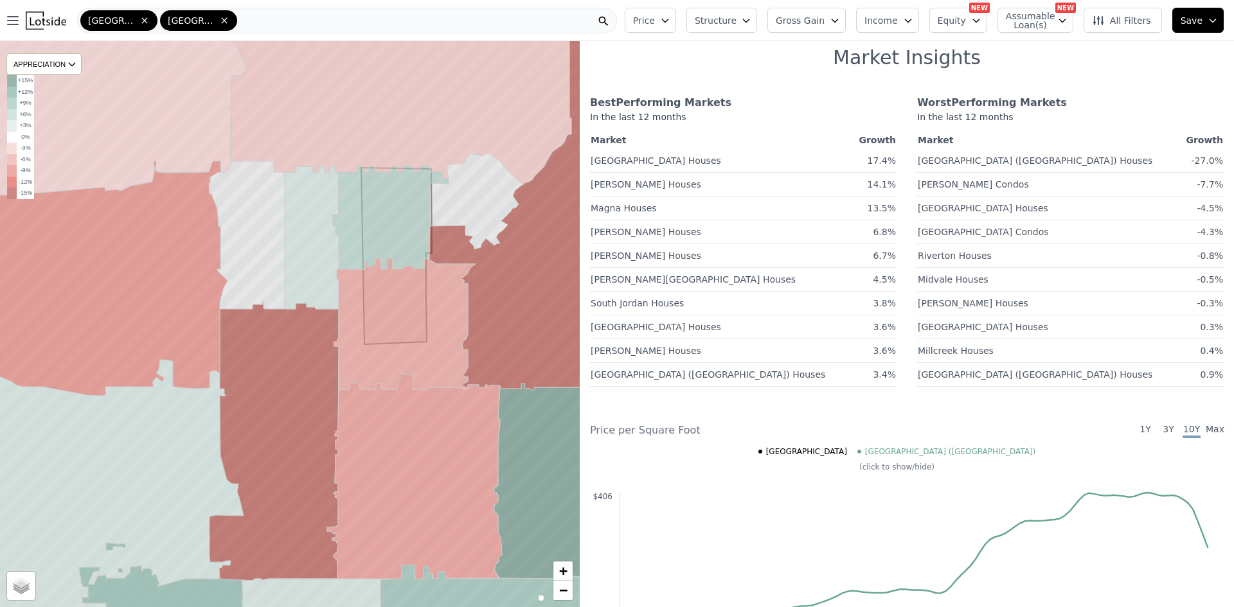
click at [1210, 423] on span "Max" at bounding box center [1215, 430] width 18 height 15
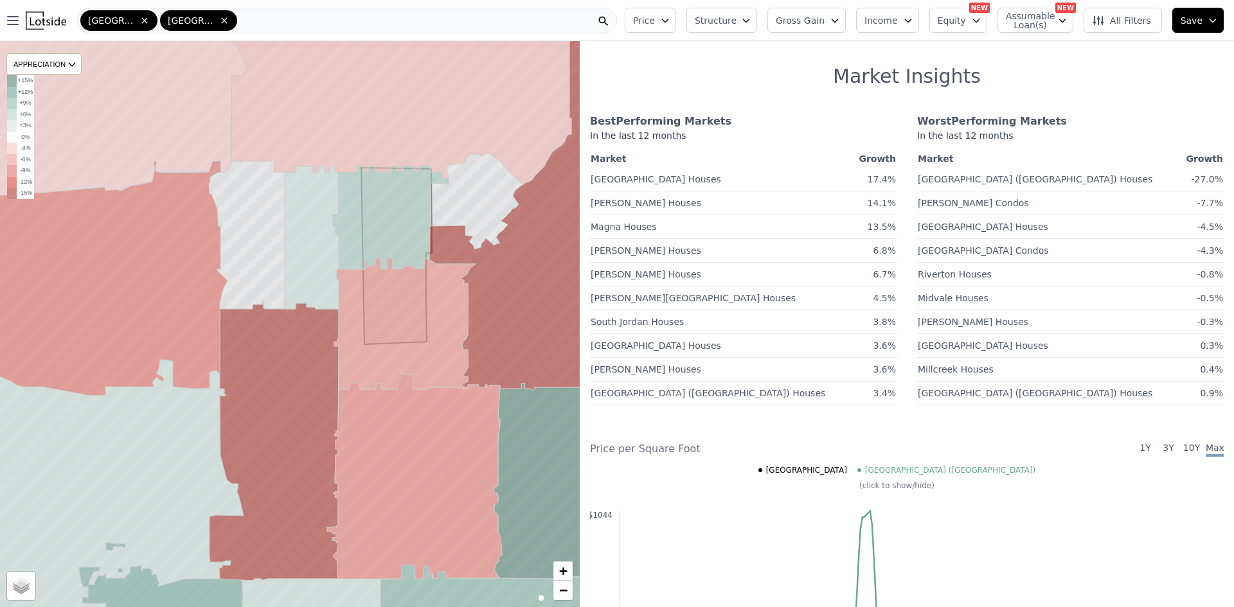
scroll to position [0, 0]
